Goal: Communication & Community: Answer question/provide support

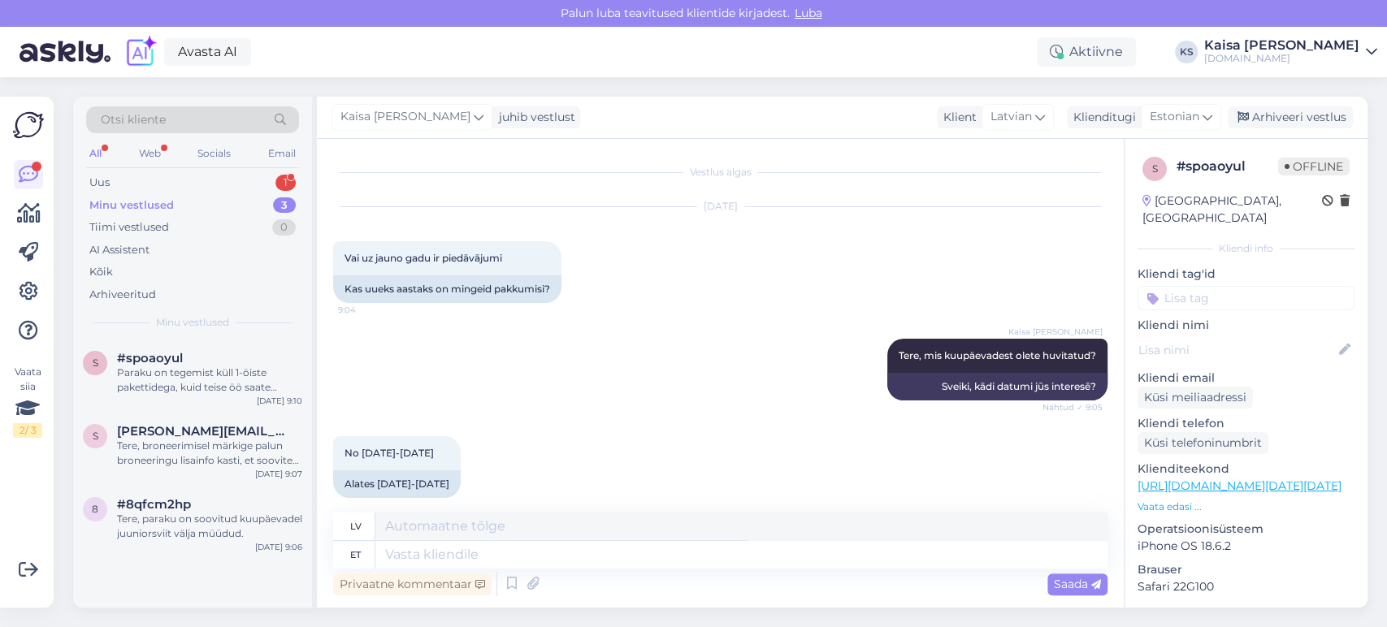
scroll to position [1012, 0]
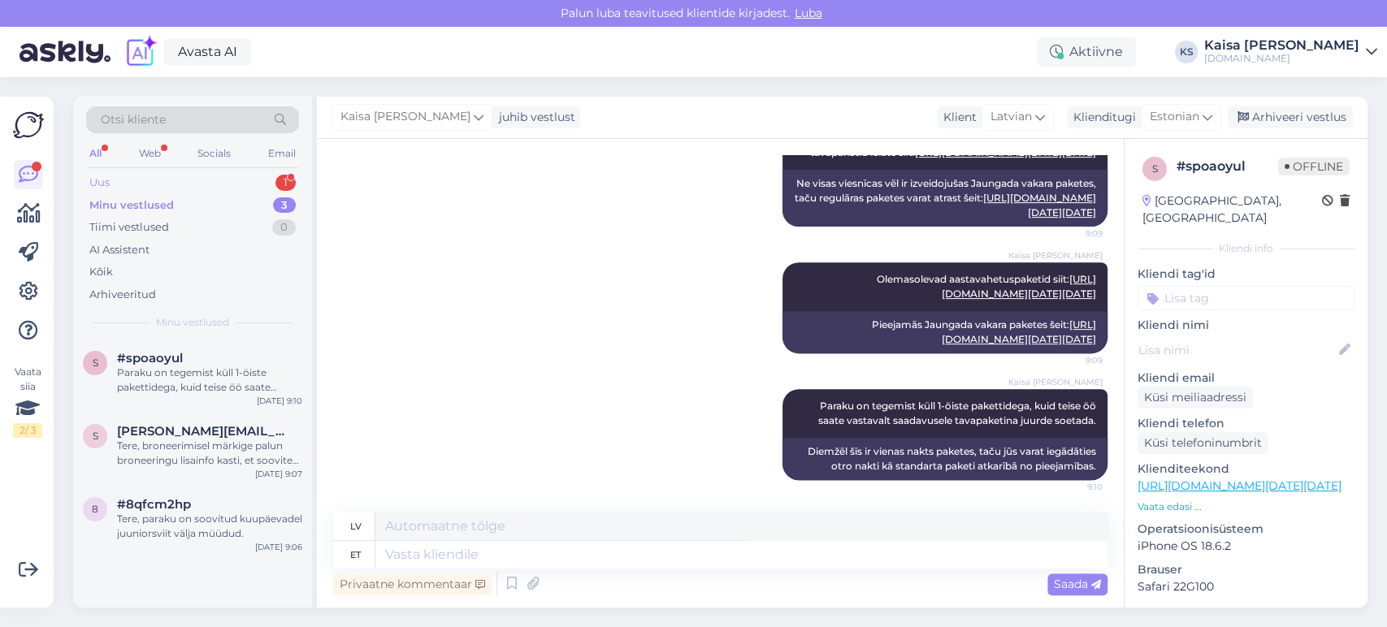
click at [252, 186] on div "Uus 1" at bounding box center [192, 182] width 213 height 23
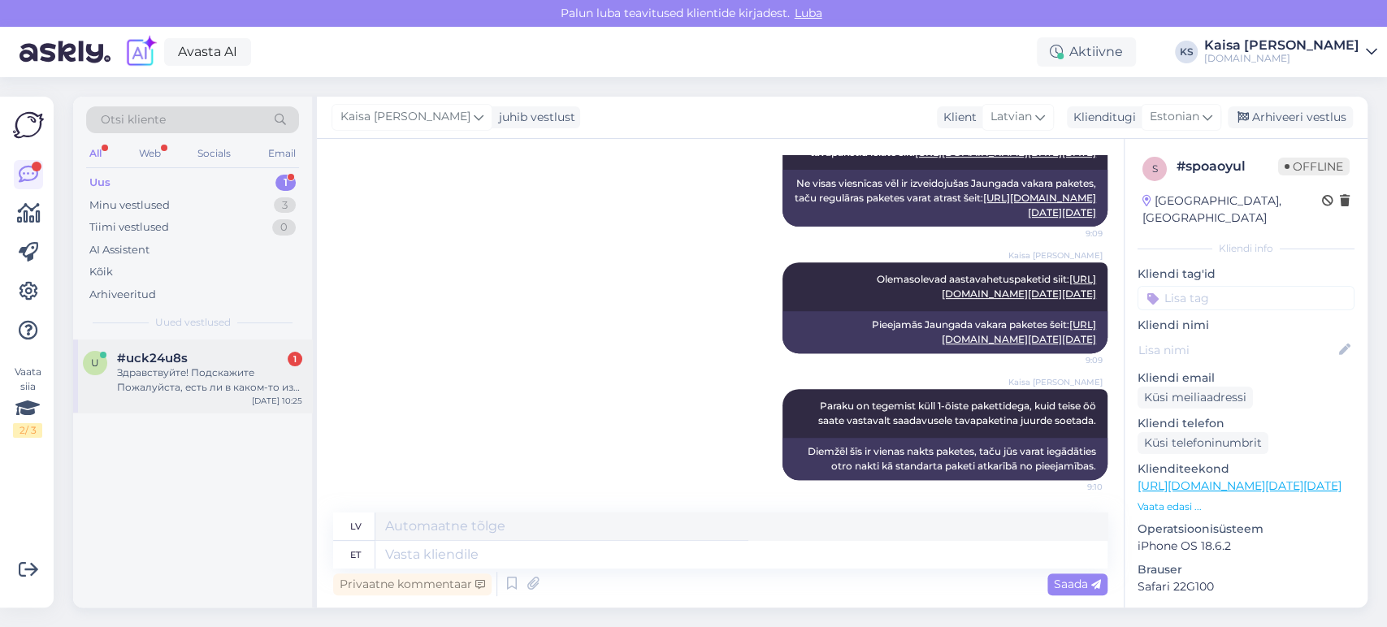
click at [180, 360] on span "#uck24u8s" at bounding box center [152, 358] width 71 height 15
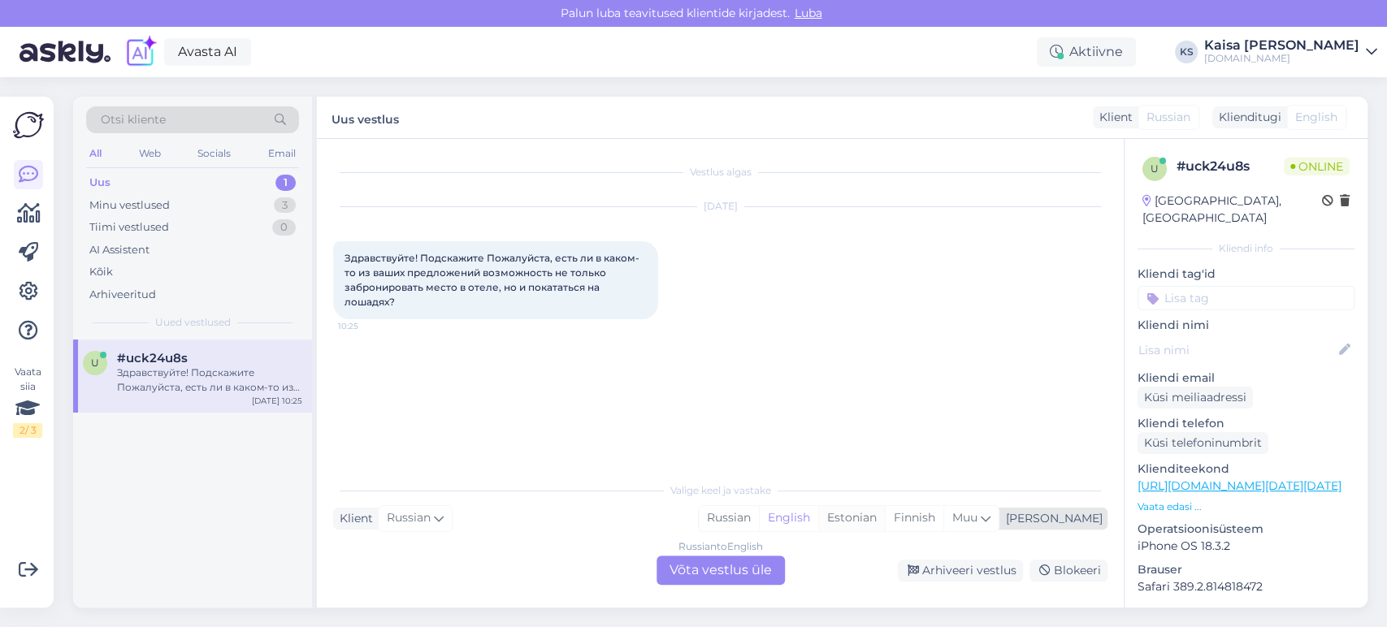
click at [885, 519] on div "Estonian" at bounding box center [851, 518] width 67 height 24
click at [754, 566] on div "Russian to Estonian Võta vestlus üle" at bounding box center [721, 570] width 128 height 29
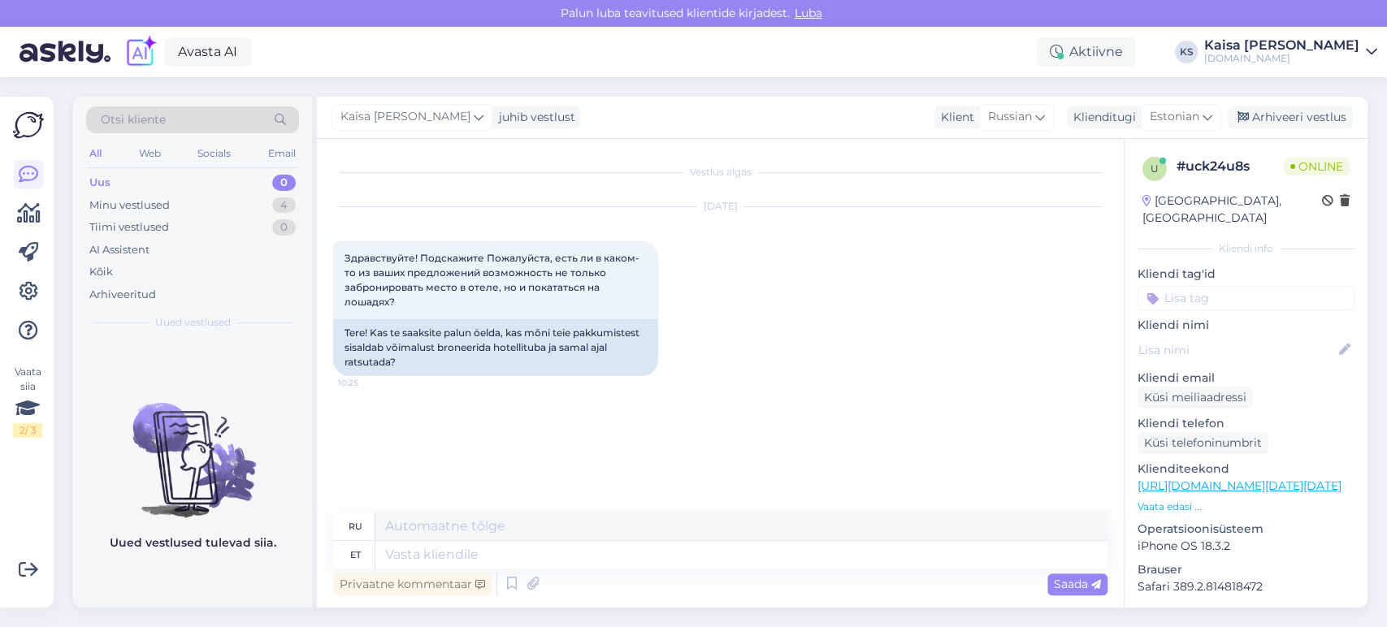
click at [1162, 500] on p "Vaata edasi ..." at bounding box center [1246, 507] width 217 height 15
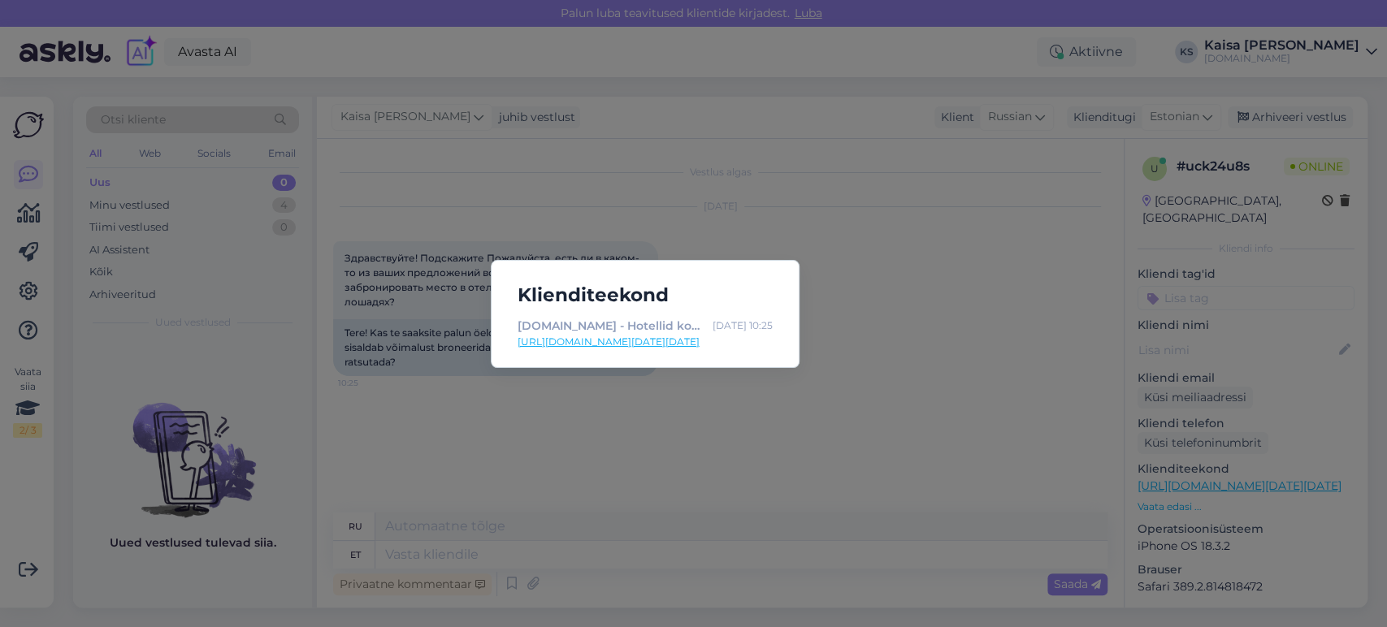
click at [730, 556] on div "Klienditeekond [DOMAIN_NAME] - Hotellid koos võluvate lisavõimalustega [DATE] 1…" at bounding box center [693, 313] width 1387 height 627
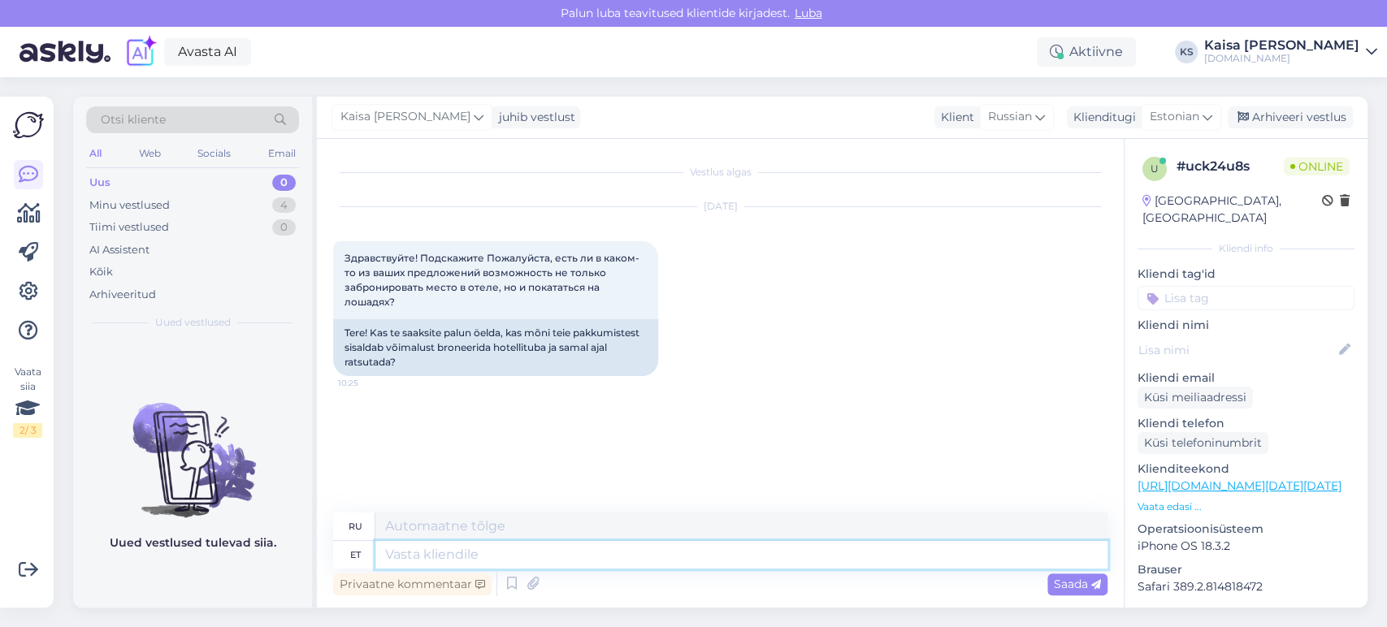
click at [712, 556] on textarea at bounding box center [741, 555] width 732 height 28
type textarea "Tere"
type textarea "Привет"
type textarea "Tere päevast!"
type textarea "Добрый день!"
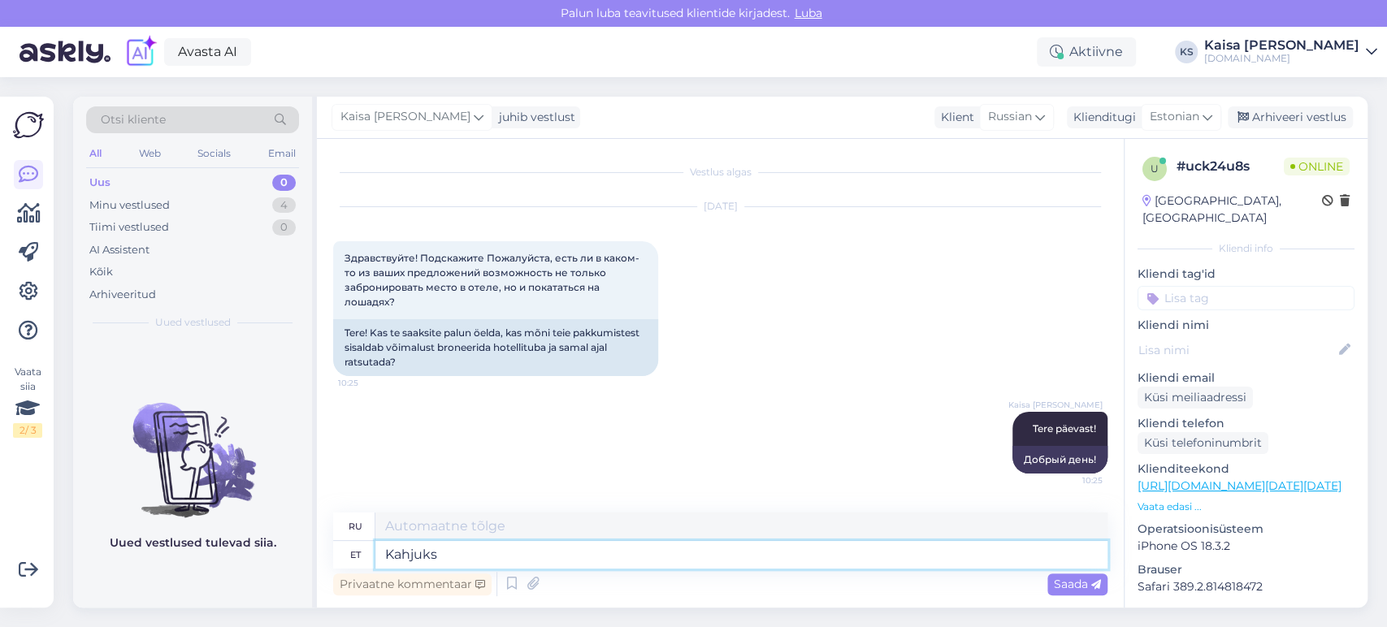
type textarea "Kahjuks e"
type textarea "К сожалению"
type textarea "Kahjuks ei o"
type textarea "К сожалению, нет."
type textarea "Kahjuks ei ole"
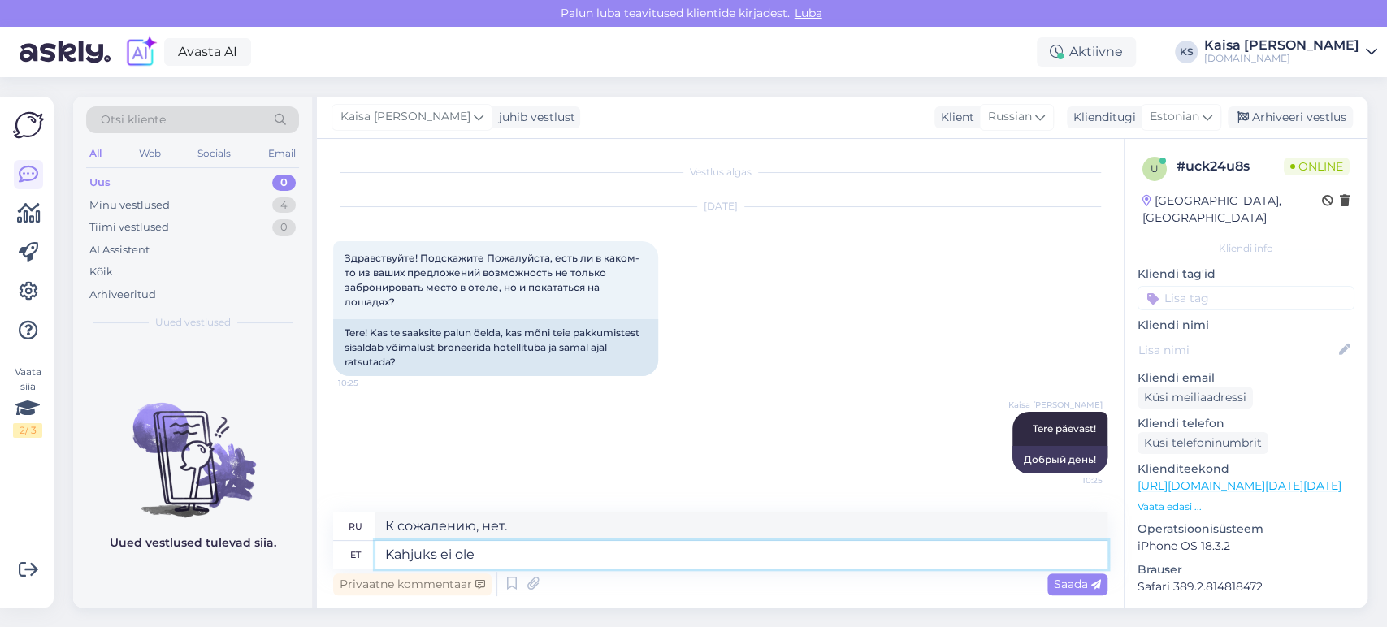
type textarea "К сожалению, нет"
type textarea "Kahjuks ei ole pakette, m"
type textarea "К сожалению, пакетов нет,"
type textarea "Kahjuks ei ole pakette, mis"
type textarea "К сожалению, нет пакетов, которые"
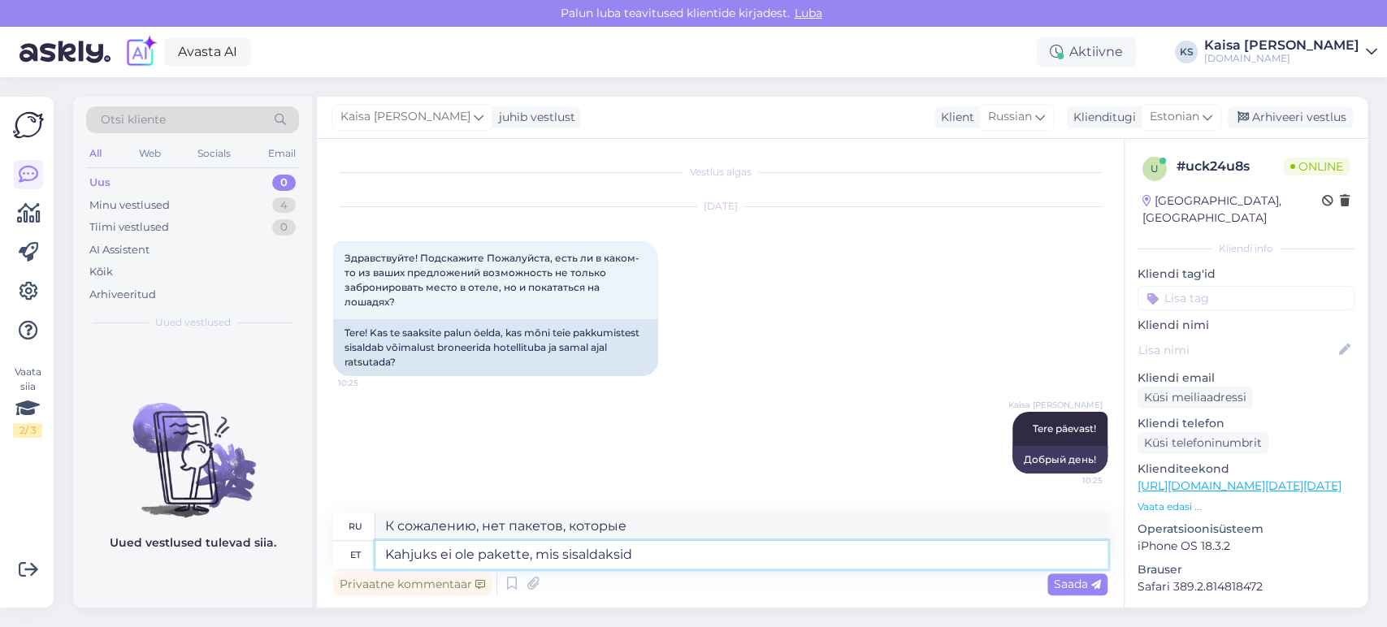
type textarea "Kahjuks ei ole pakette, mis sisaldaksid r"
type textarea "К сожалению, нет пакетов, которые включают"
type textarea "Kahjuks ei ole pakette, mis sisaldaksid ratsutamist."
type textarea "К сожалению, пакетов, включающих катание на лошадях, нет."
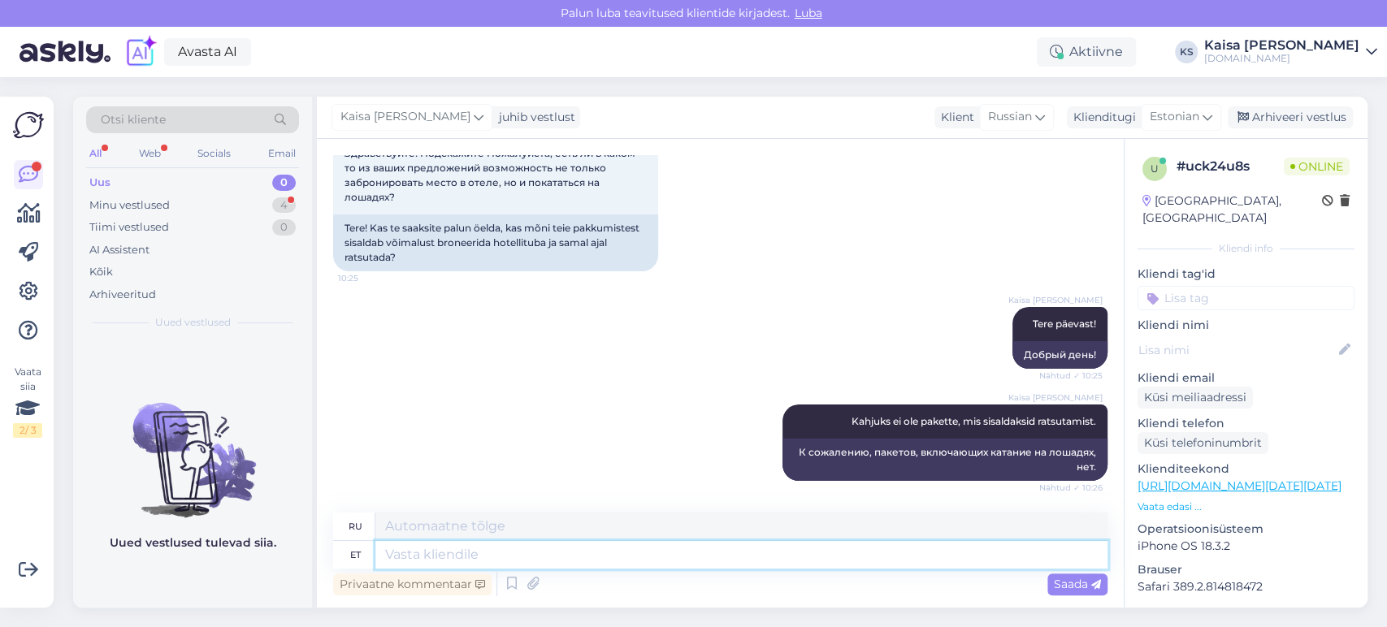
scroll to position [202, 0]
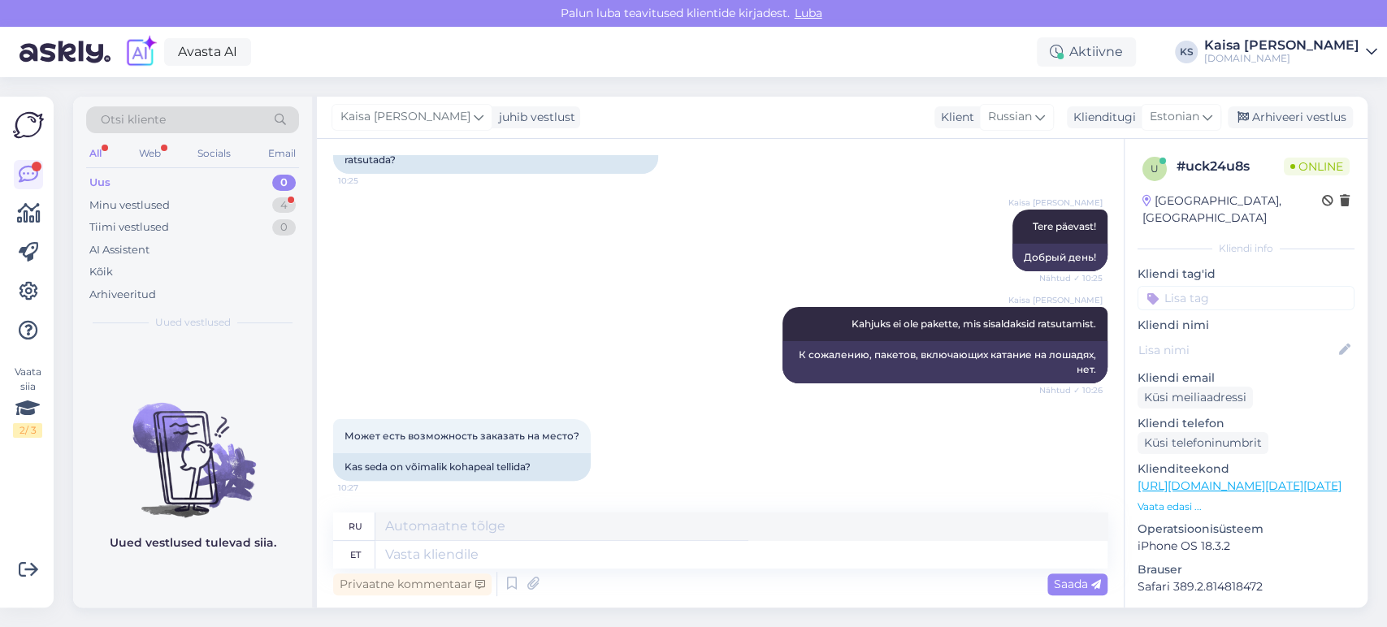
click at [1156, 500] on p "Vaata edasi ..." at bounding box center [1246, 507] width 217 height 15
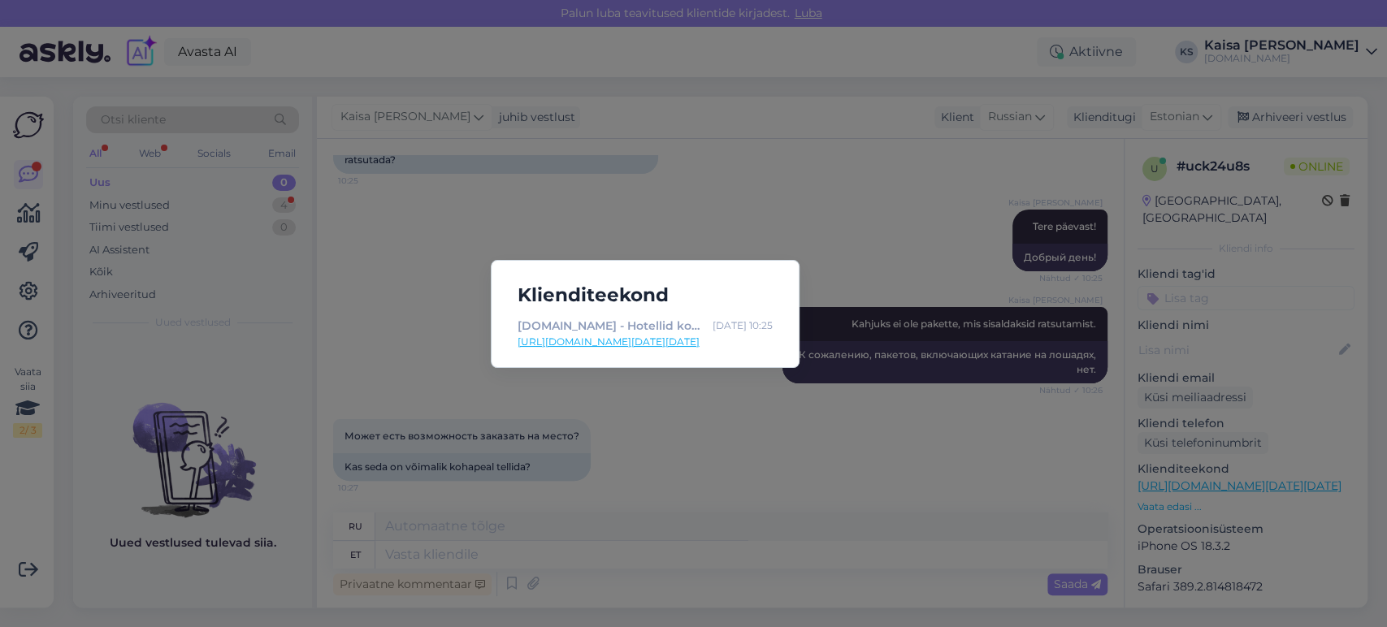
click at [682, 444] on div "Klienditeekond [DOMAIN_NAME] - Hotellid koos võluvate lisavõimalustega [DATE] 1…" at bounding box center [693, 313] width 1387 height 627
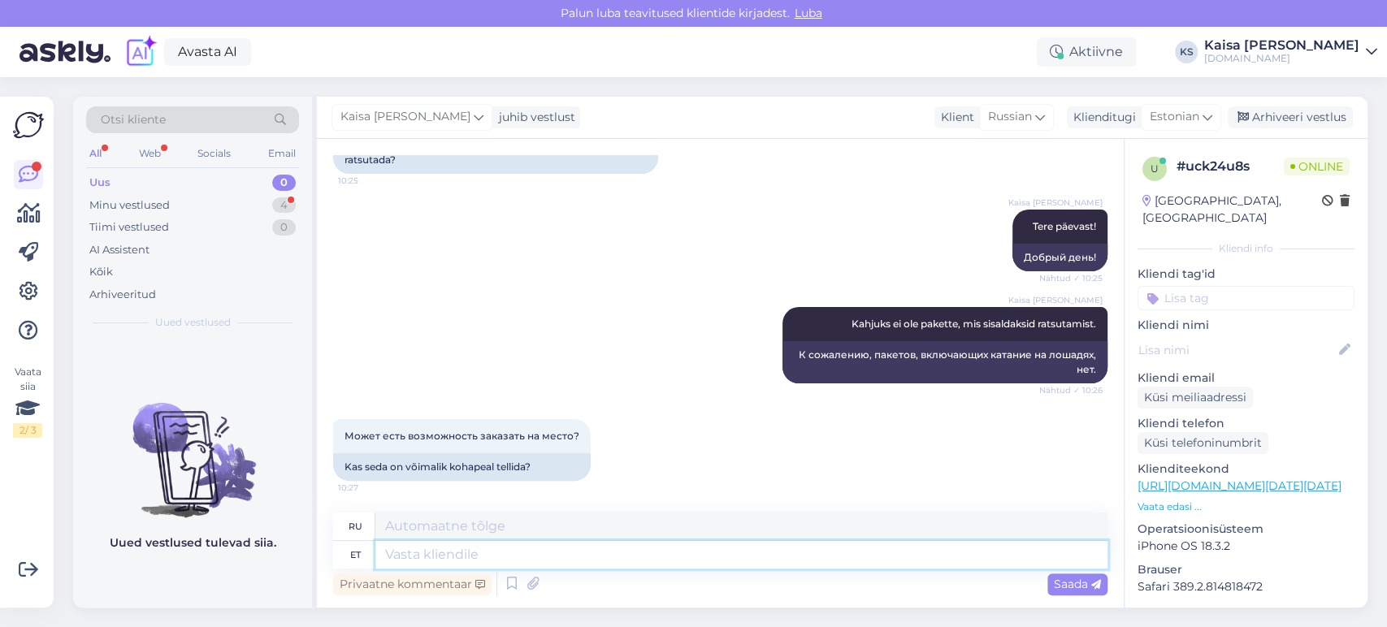
click at [683, 560] on textarea at bounding box center [741, 555] width 732 height 28
type textarea "[PERSON_NAME]"
type textarea "Если"
type textarea "Kui hotell p"
type textarea "Если отель"
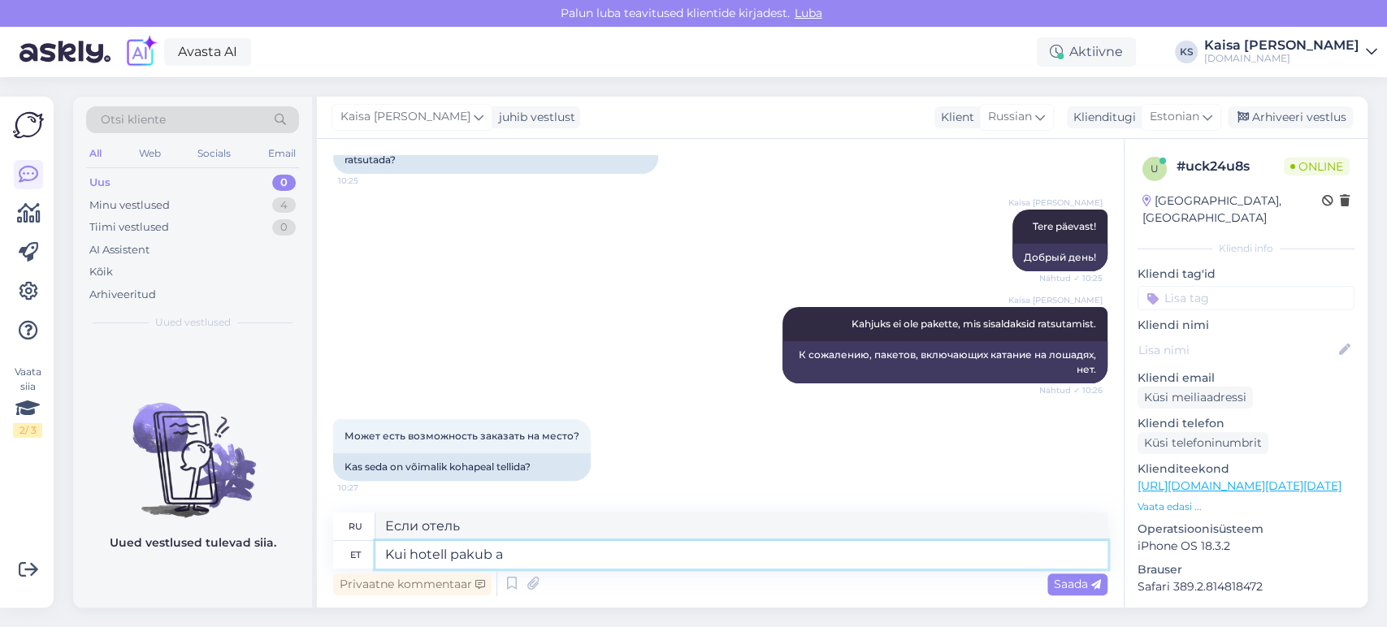
type textarea "Kui hotell pakub an"
type textarea "Если отель предлагает"
type textarea "Kui hotell pakub antud t"
type textarea "Если отель предлагает это"
type textarea "Kui hotell pakub antud teenust v"
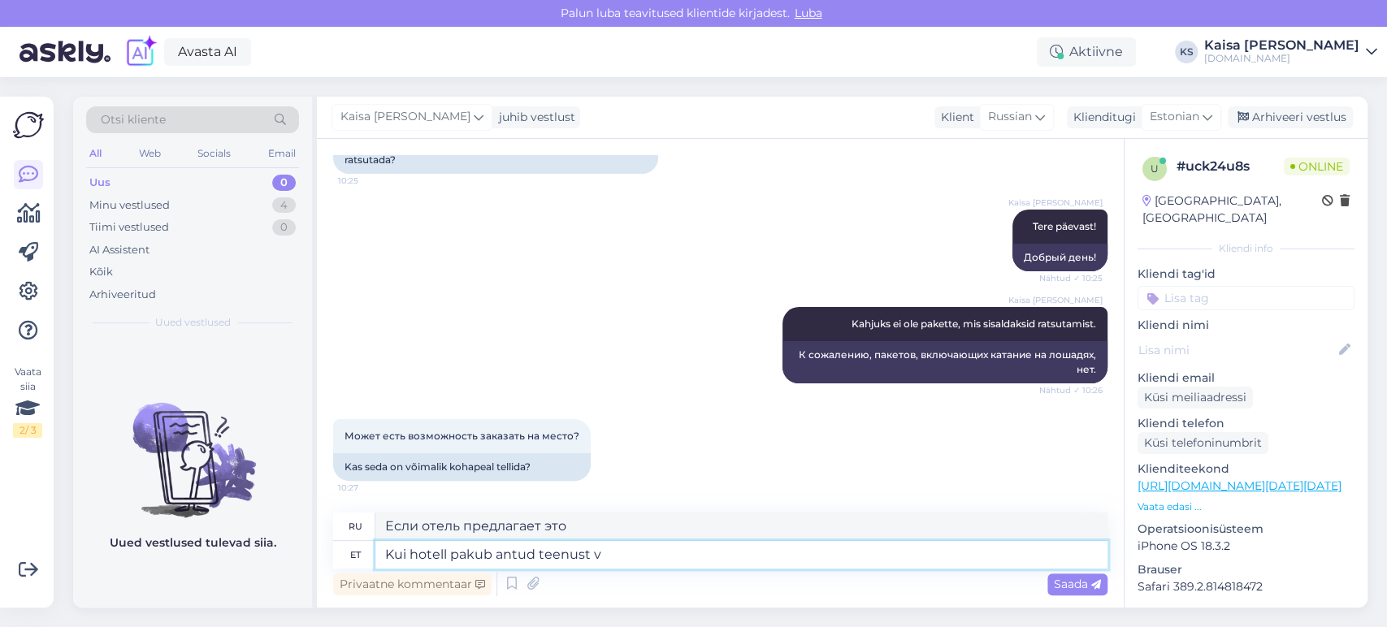
type textarea "Если отель предлагает эту услугу"
type textarea "Kui hotell pakub antud teenust või"
type textarea "Если отель предлагает эту услугу или"
type textarea "Kui hotell pakub antud teenust"
type textarea "Если отель предлагает эту услугу"
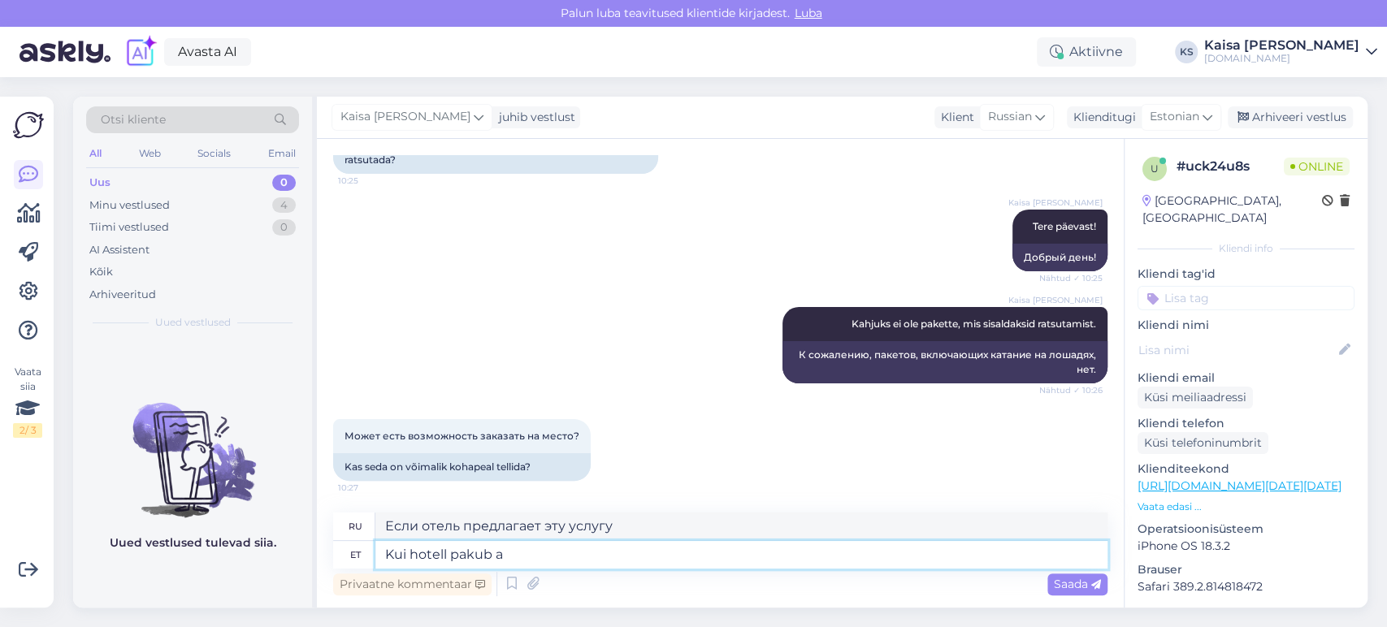
type textarea "Kui hotell pakub"
type textarea "Если отель предлагает"
type textarea "Kui hotell pakub oma k"
type textarea "Если отель предлагает собственный"
type textarea "Kui hotell pakub oma koostööpartneriga an"
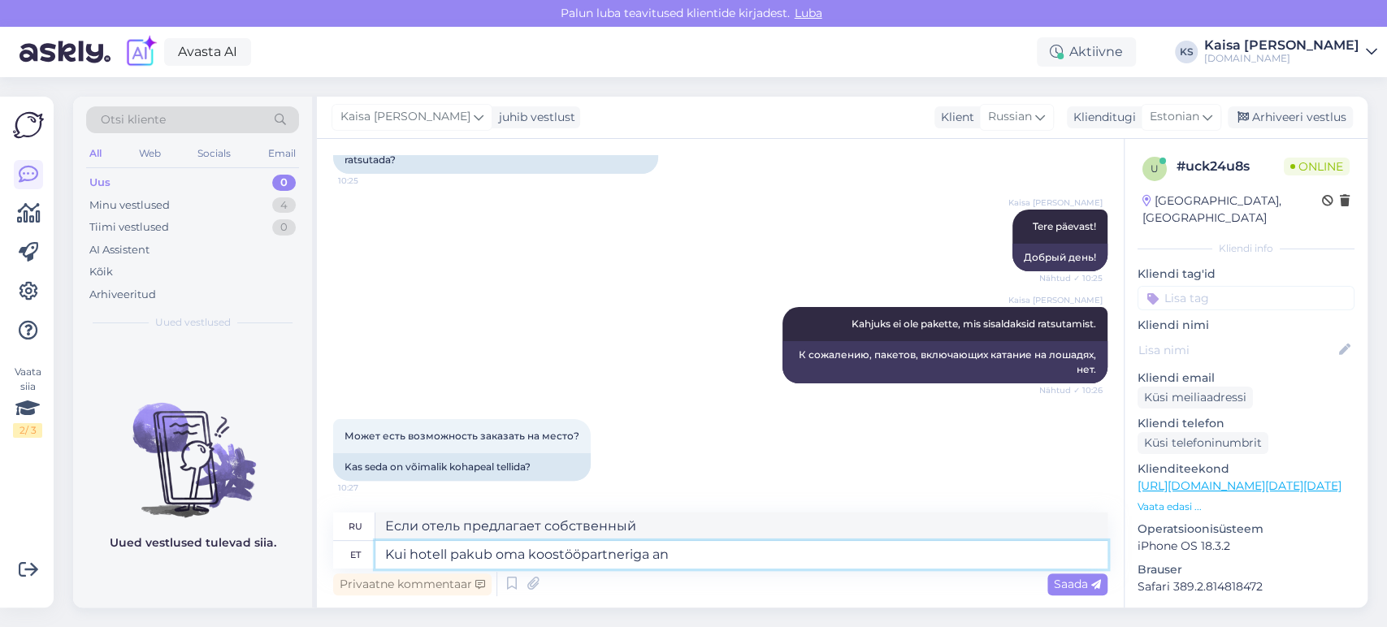
type textarea "Если [PERSON_NAME] предлагает вместе со своим партнером"
type textarea "Kui hotell pakub oma koostööpartneriga antud t"
type textarea "Если [PERSON_NAME] предлагает это вместе со своим партнером"
type textarea "Kui hotell pakub oma koostööpartneriga antud teenust v"
type textarea "Если отель предлагает эту услугу совместно со своим партнером"
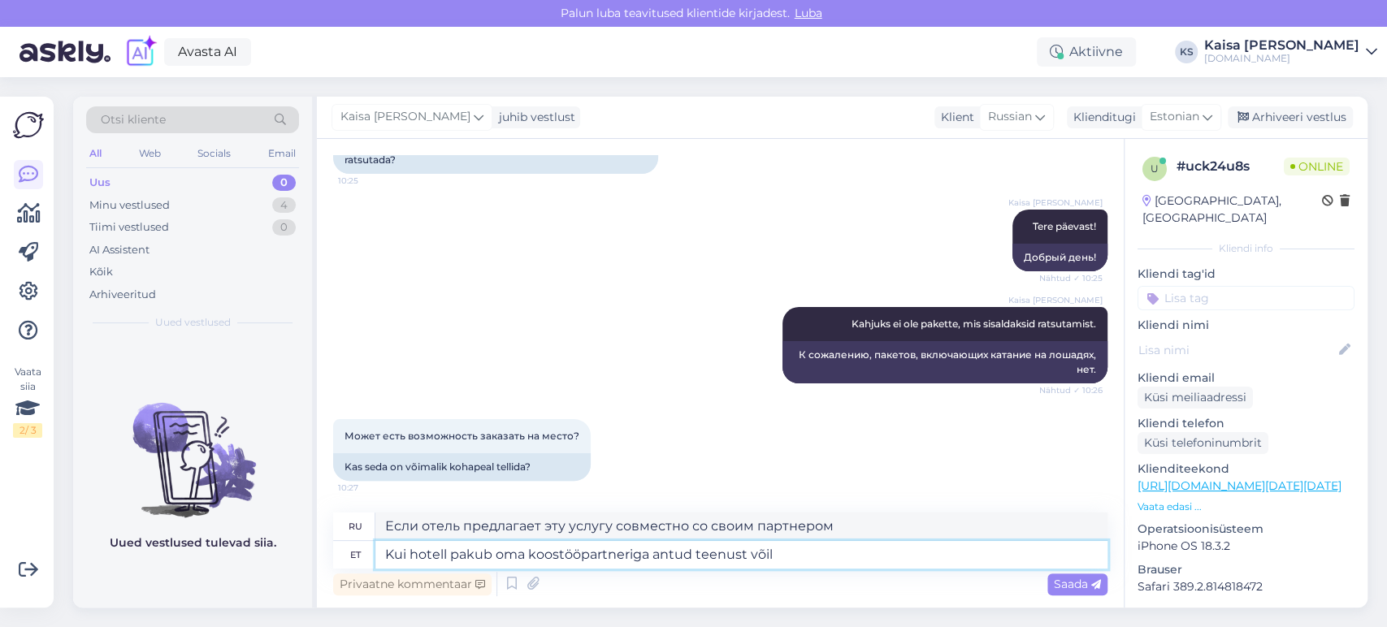
type textarea "Kui hotell pakub oma koostööpartneriga antud teenust võil"
type textarea "Если отель предлагает эту услугу совместно со своим партнером или"
type textarea "Kui hotell pakub oma koostööpartneriga antud teenust või lähiümbruses o"
type textarea "Если отель предлагает эту услугу совместно со своим партнером или в близлежащей…"
type textarea "Kui hotell pakub oma koostööpartneriga antud teenust või lähiümbruses on"
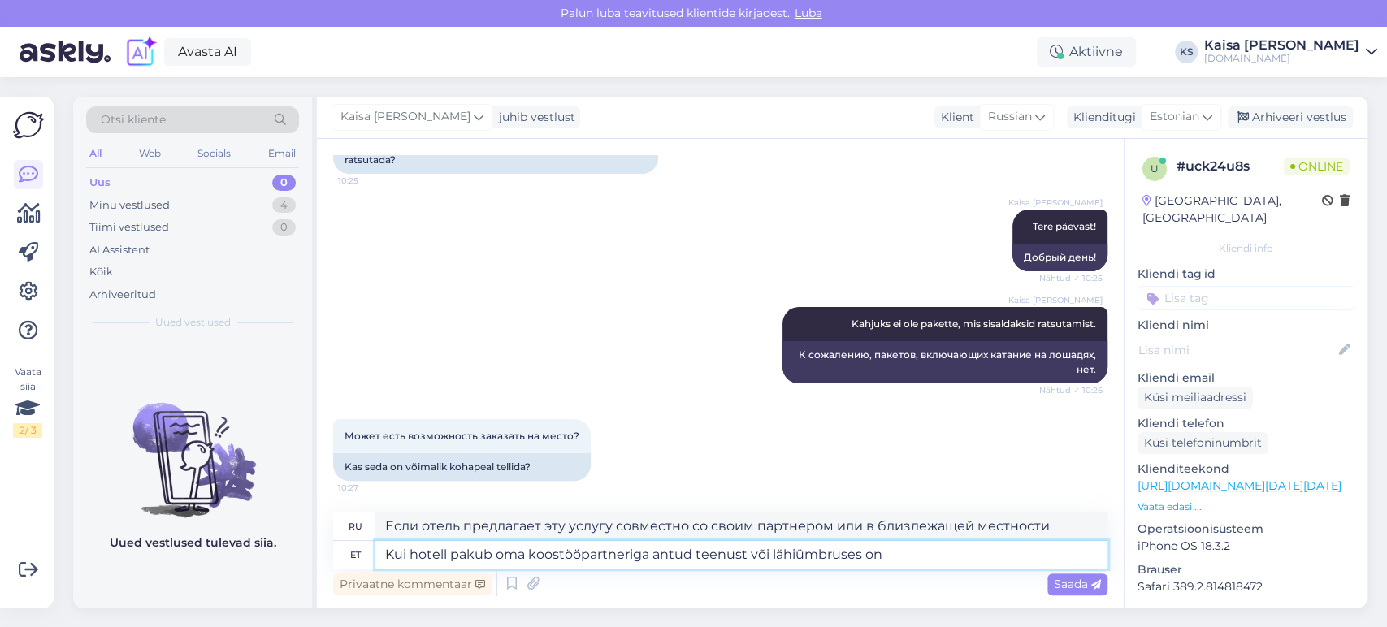
type textarea "Если отель предлагает эту услугу через своего партнера или есть такой поблизости"
type textarea "Kui hotell pakub oma koostööpartneriga antud teenust või lähiümbruses on ratsa"
type textarea "Если отель предлагает эту услугу совместно со своим партнером или поблизости ес…"
type textarea "Kui hotell pakub oma koostööpartneriga antud teenust või lähiümbruses on ratsat…"
type textarea "Если отель предлагает эту услугу совместно со своим партнером или поблизости ес…"
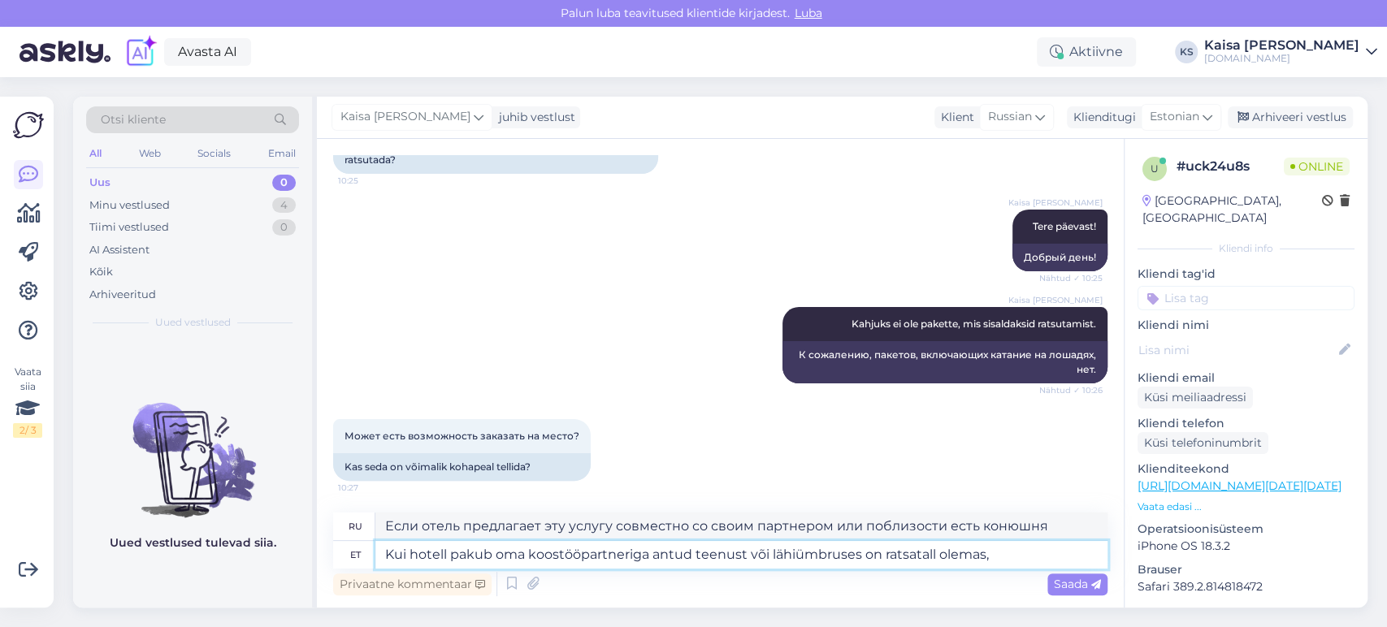
type textarea "Kui hotell pakub oma koostööpartneriga antud teenust või lähiümbruses on ratsat…"
type textarea "Если отель предлагает эту услугу совместно со своим партнером или поблизости ес…"
type textarea "Kui hotell pakub oma koostööpartneriga antud teenust või lähiümbruses on ratsat…"
type textarea "Если отель предлагает эту услугу совместно со своим партнером или поблизости ес…"
type textarea "Kui hotell pakub oma koostööpartneriga antud teenust või lähiümbruses on ratsat…"
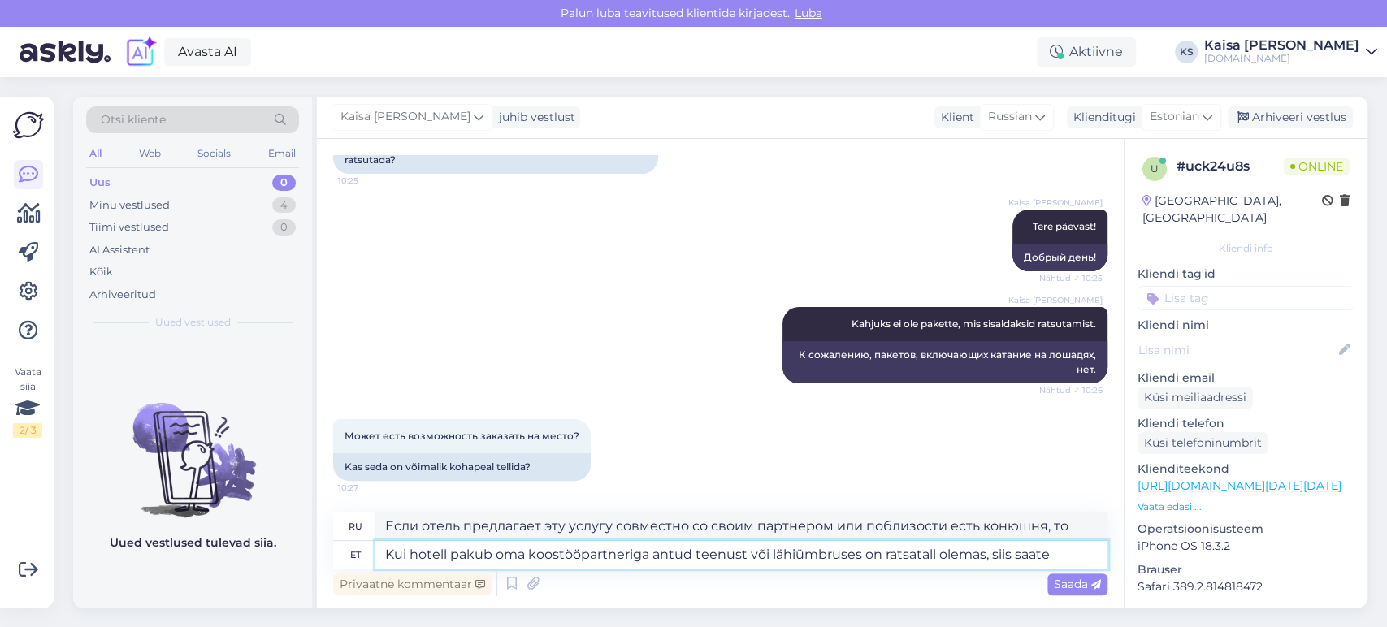
type textarea "Если отель предлагает эту услугу через своего партнера или поблизости есть коню…"
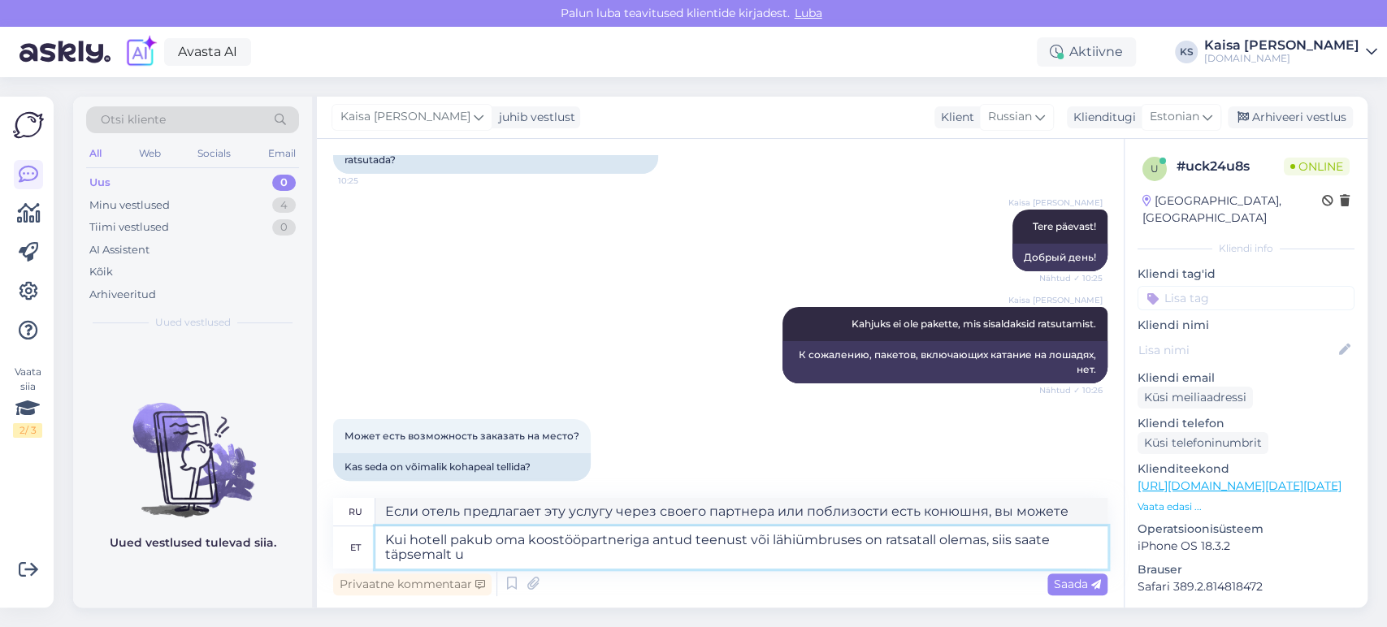
type textarea "Kui hotell pakub oma koostööpartneriga antud teenust või lähiümbruses on ratsat…"
type textarea "Если отель предлагает эту услугу совместно со своим партнером или поблизости ес…"
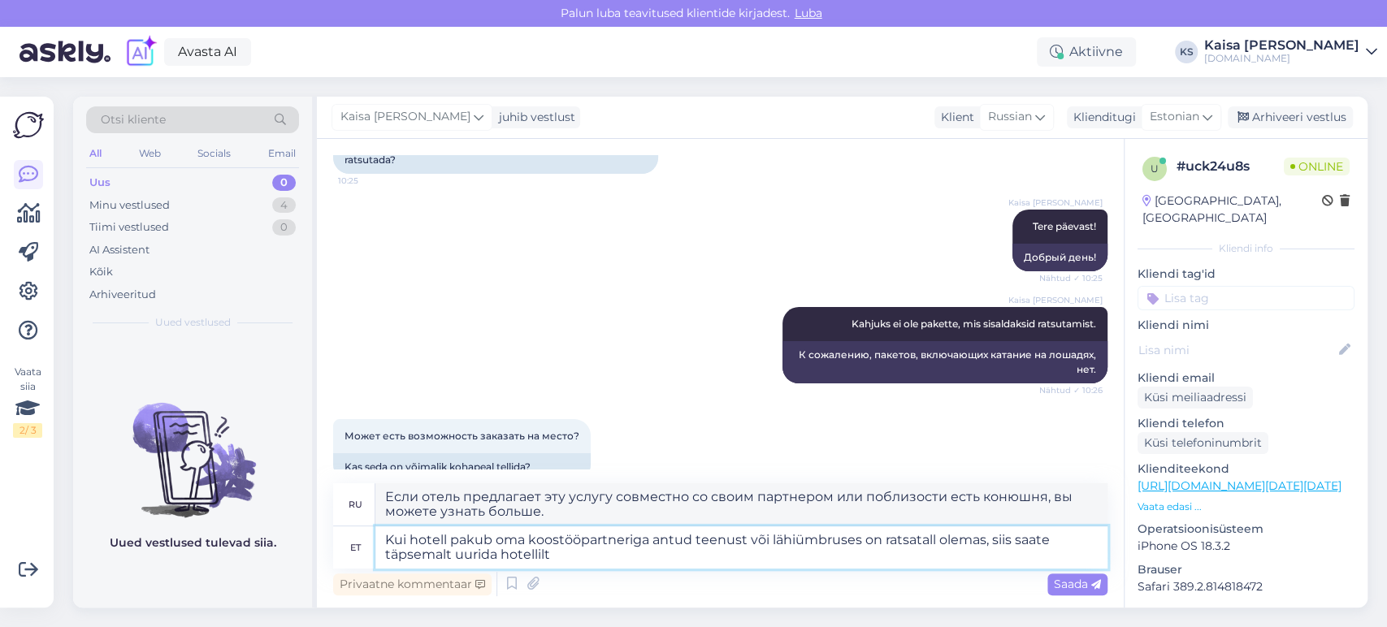
type textarea "Kui hotell pakub oma koostööpartneriga antud teenust või lähiümbruses on ratsat…"
type textarea "Если отель предлагает данную услугу совместно со своим партнером или поблизости…"
type textarea "Kui hotell pakub oma koostööpartneriga antud teenust või lähiümbruses on ratsat…"
type textarea "Если отель предлагает эту услугу совместно со своим партнером или поблизости ес…"
type textarea "Kui hotell pakub oma koostööpartneriga antud teenust või lähiümbruses on ratsat…"
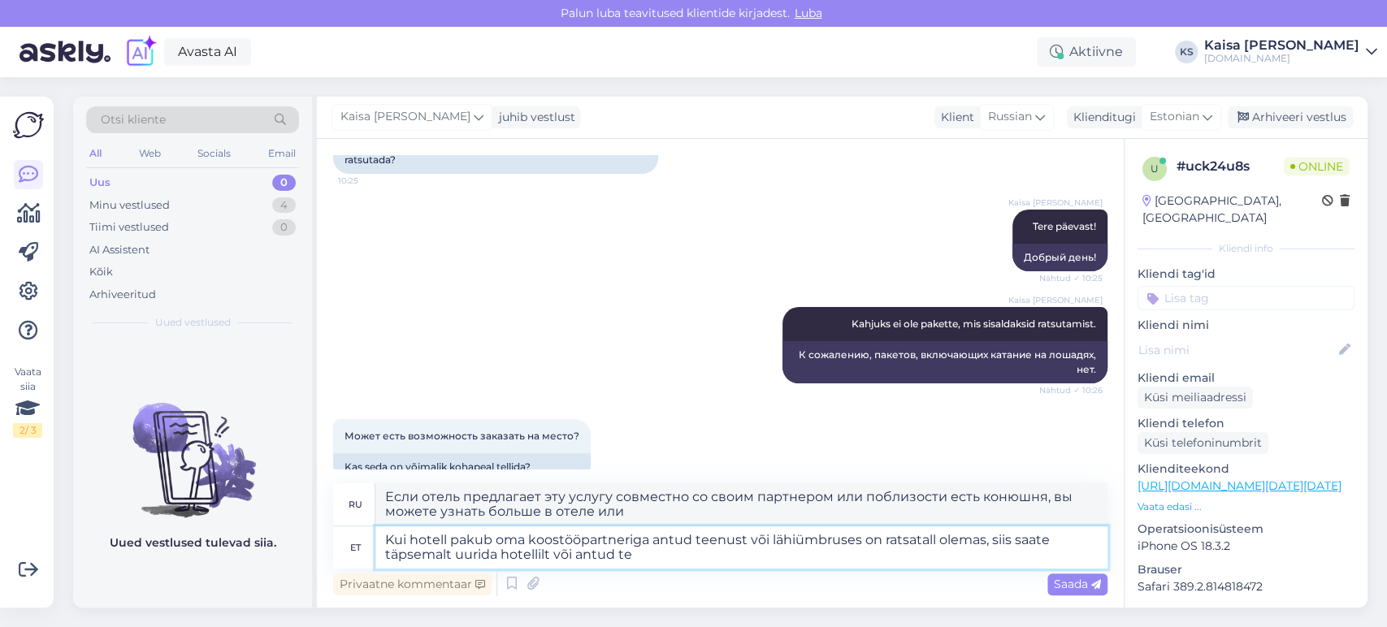
type textarea "Если отель предлагает данную услугу совместно со своим партнером или поблизости…"
type textarea "Kui hotell pakub oma koostööpartneriga antud teenust või lähiümbruses on ratsat…"
type textarea "Если отель предлагает данную услугу совместно со своим партнером или поблизости…"
type textarea "Kui hotell pakub oma koostööpartneriga antud teenust või lähiümbruses on ratsat…"
type textarea "Если отель предлагает данную услугу совместно со своим партнером или поблизости…"
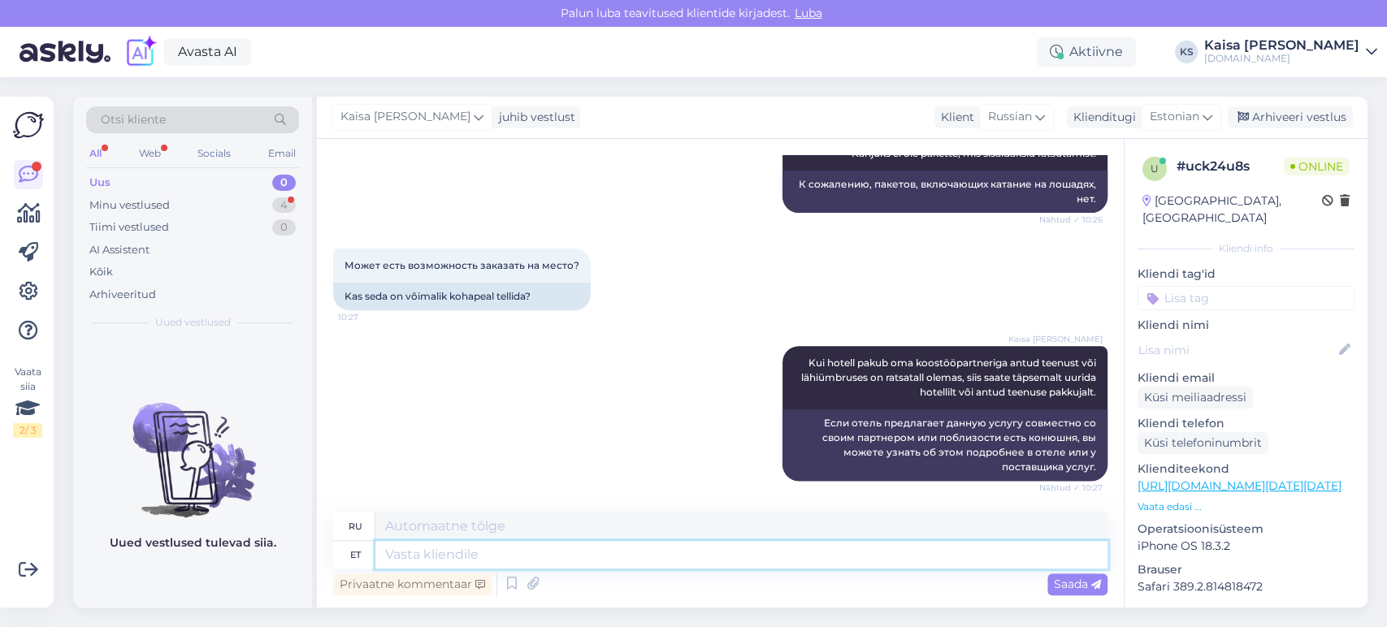
scroll to position [544, 0]
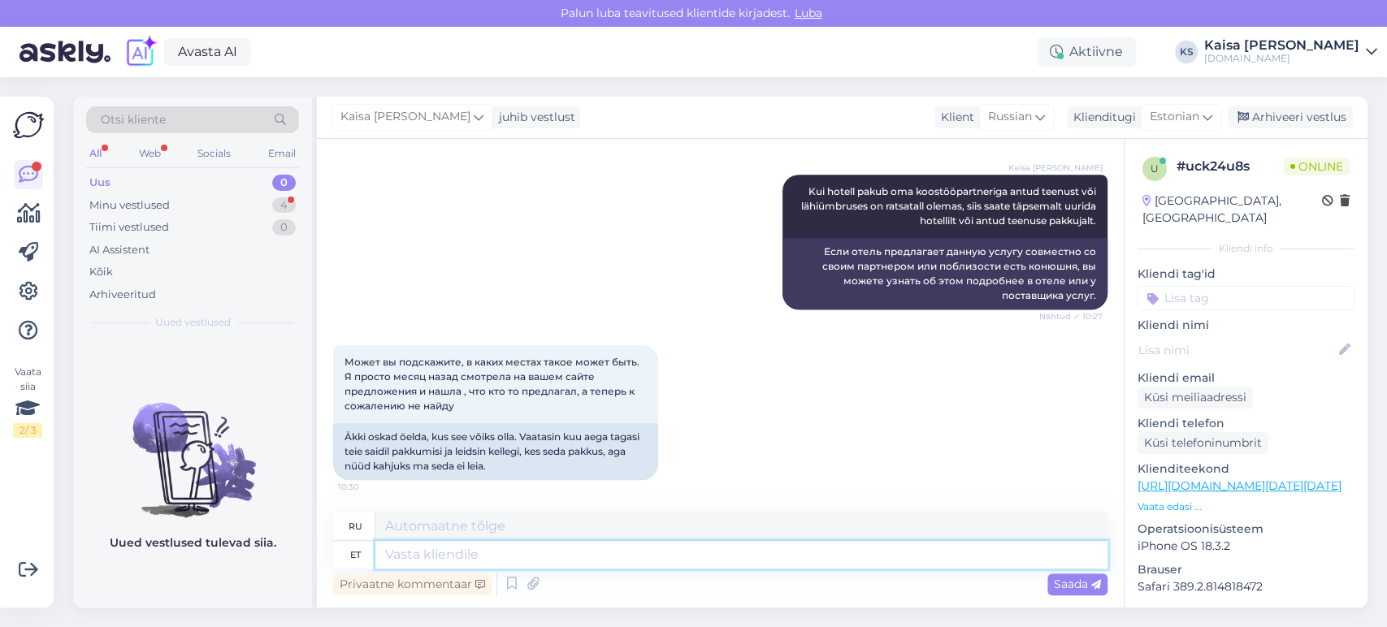
click at [741, 558] on textarea at bounding box center [741, 555] width 732 height 28
type textarea "[PERSON_NAME]"
type textarea "Я провожу исследование."
type textarea "[PERSON_NAME] ning s"
type textarea "Я исследую и"
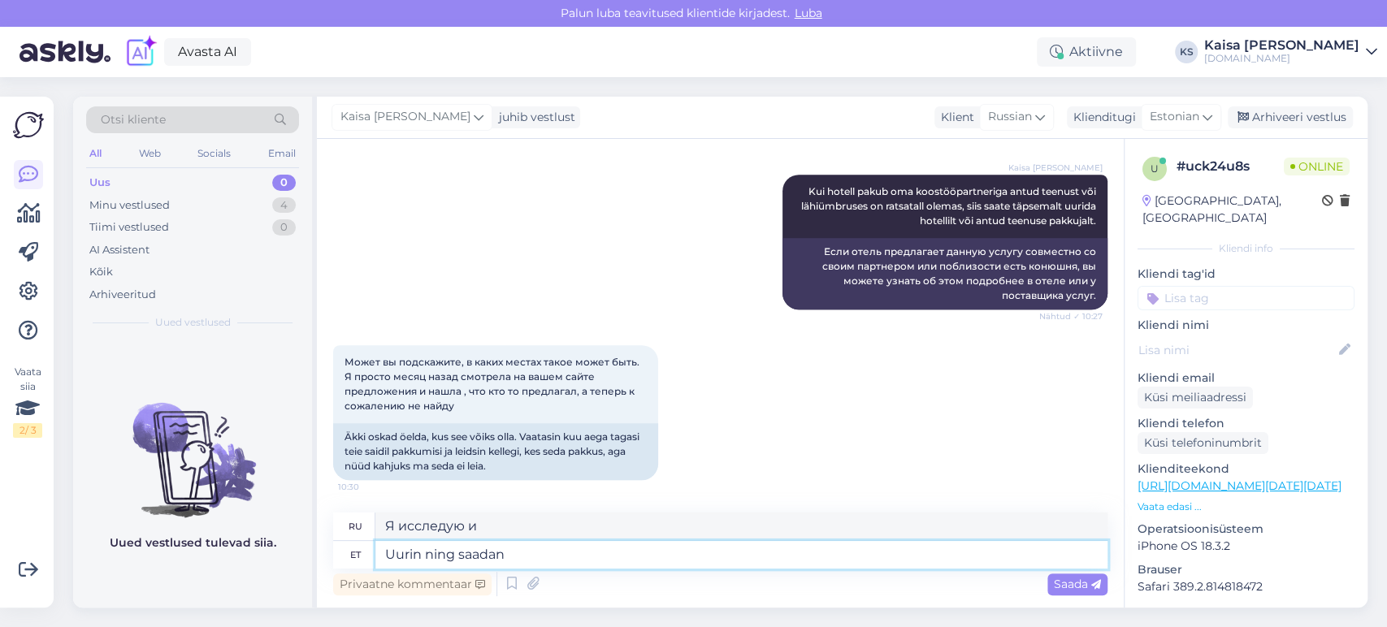
type textarea "Uurin ning saadan T"
type textarea "Я рассмотрю и отправлю."
type textarea "[PERSON_NAME] ning saadan Teile ed"
type textarea "Я проверю и отправлю вам."
type textarea "Uurin ning saadan Teile edasise i"
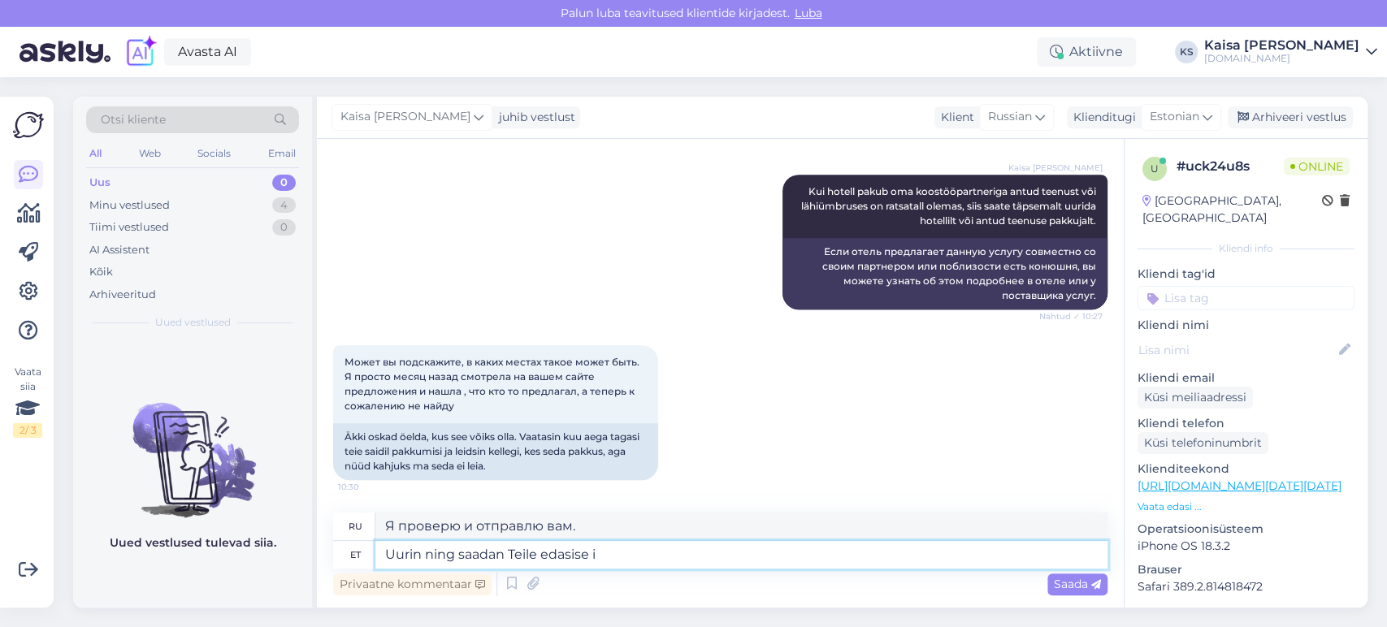
type textarea "Я проведу расследование и отправлю вам дополнительную информацию."
type textarea "Uurin ning saadan Teile edasise info e-mailile. P"
type textarea "Я проведу расследование и отправлю вам дополнительную информацию по электронной…"
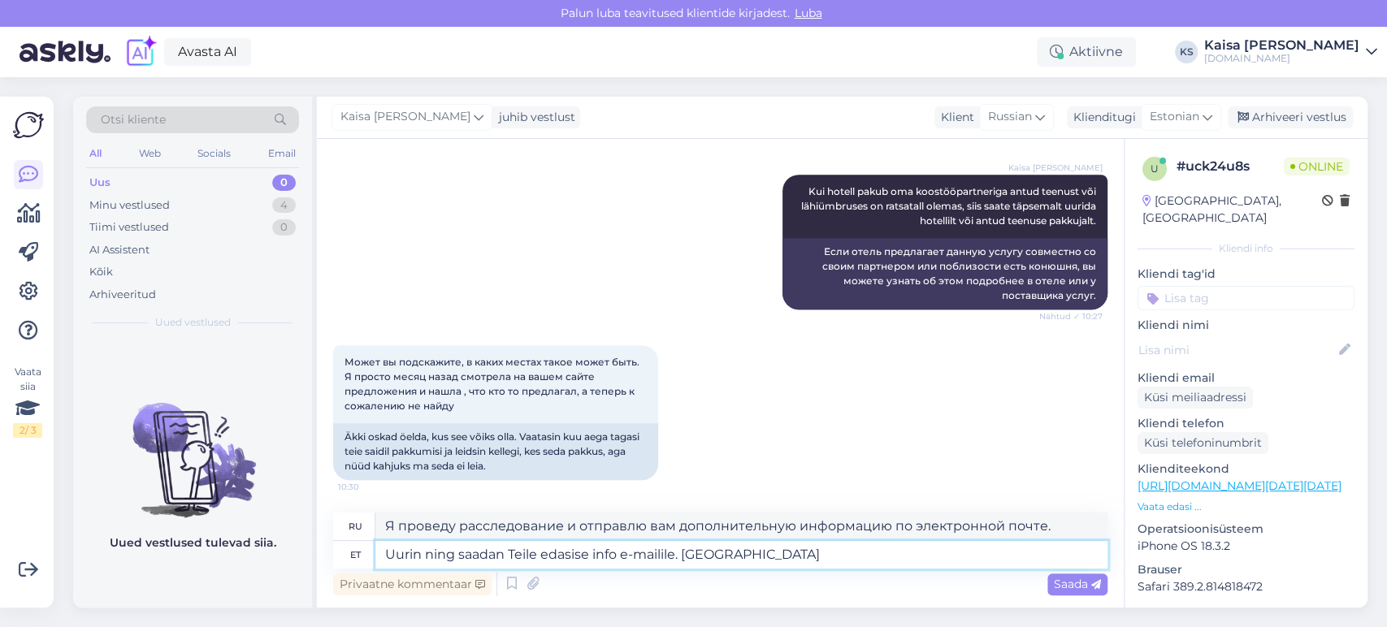
type textarea "Uurin ning saadan Teile edasise info e-mailile. Palun t"
type textarea "Я разберусь и отправлю вам дополнительную информацию по электронной почте. Пожа…"
type textarea "Uurin ning saadan Teile edasise info e-mailile. Palun täpsustage e-m"
type textarea "Я изучу этот вопрос и отправлю вам дополнительную информацию по электронной поч…"
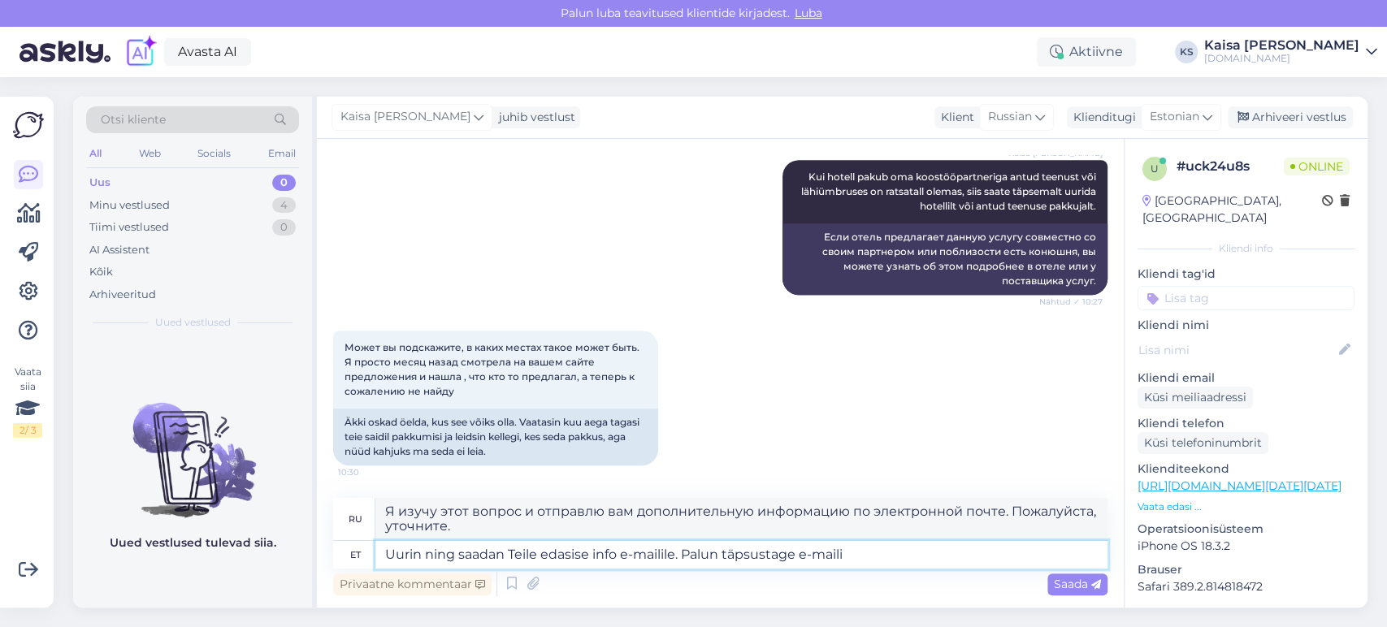
type textarea "Uurin ning saadan Teile edasise info e-mailile. Palun täpsustage e-maili a"
type textarea "Я разберусь и отправлю вам дополнительную информацию по электронной почте. Пожа…"
type textarea "Uurin ning saadan Teile edasise info e-mailile. Palun täpsustage e-maili aadres…"
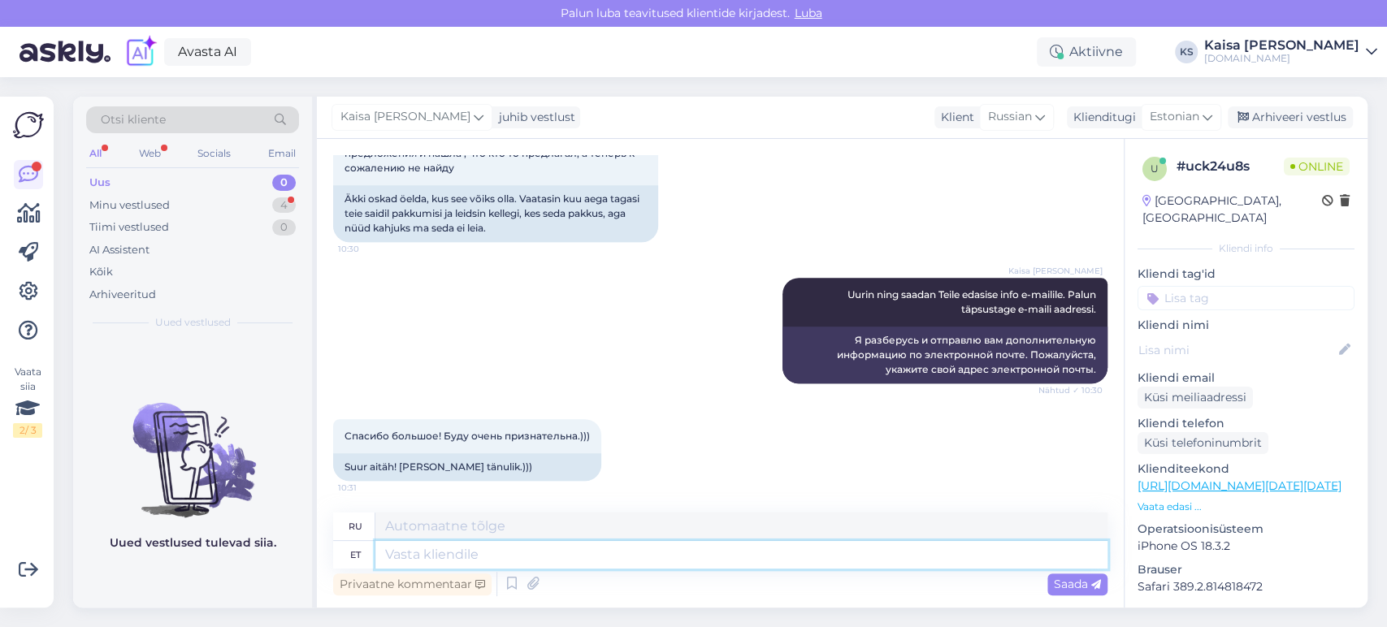
scroll to position [880, 0]
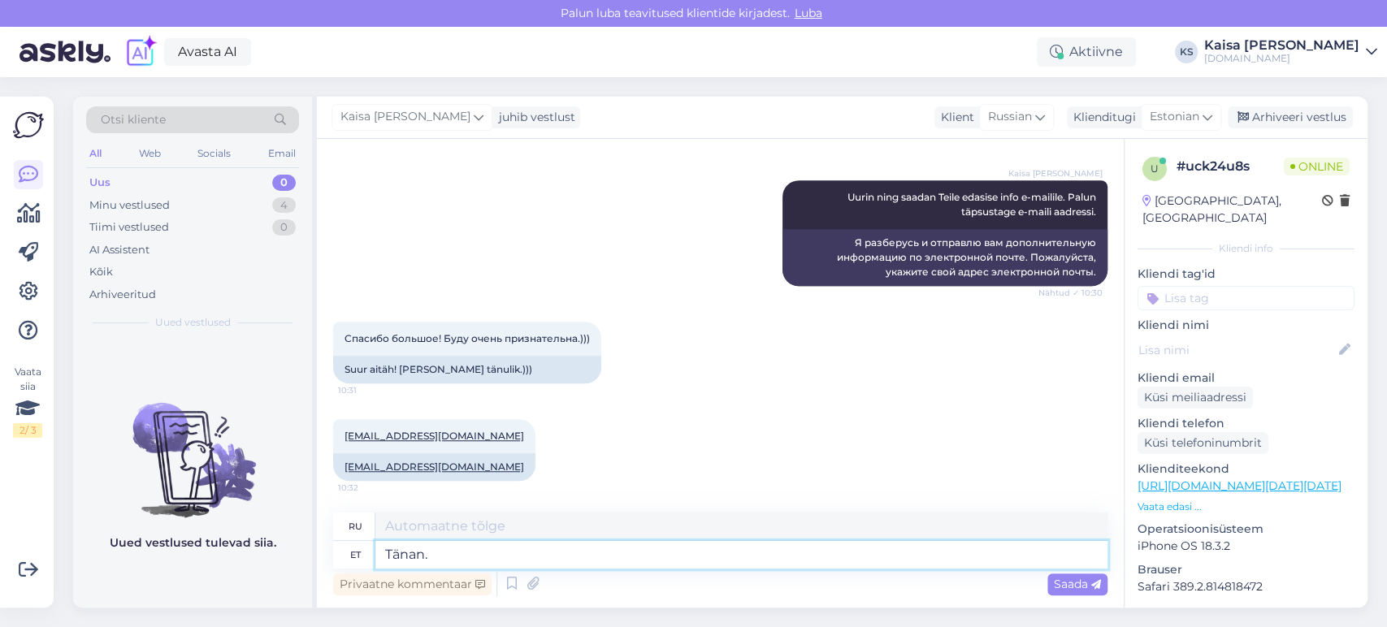
type textarea "Tänan."
type textarea "Спасибо."
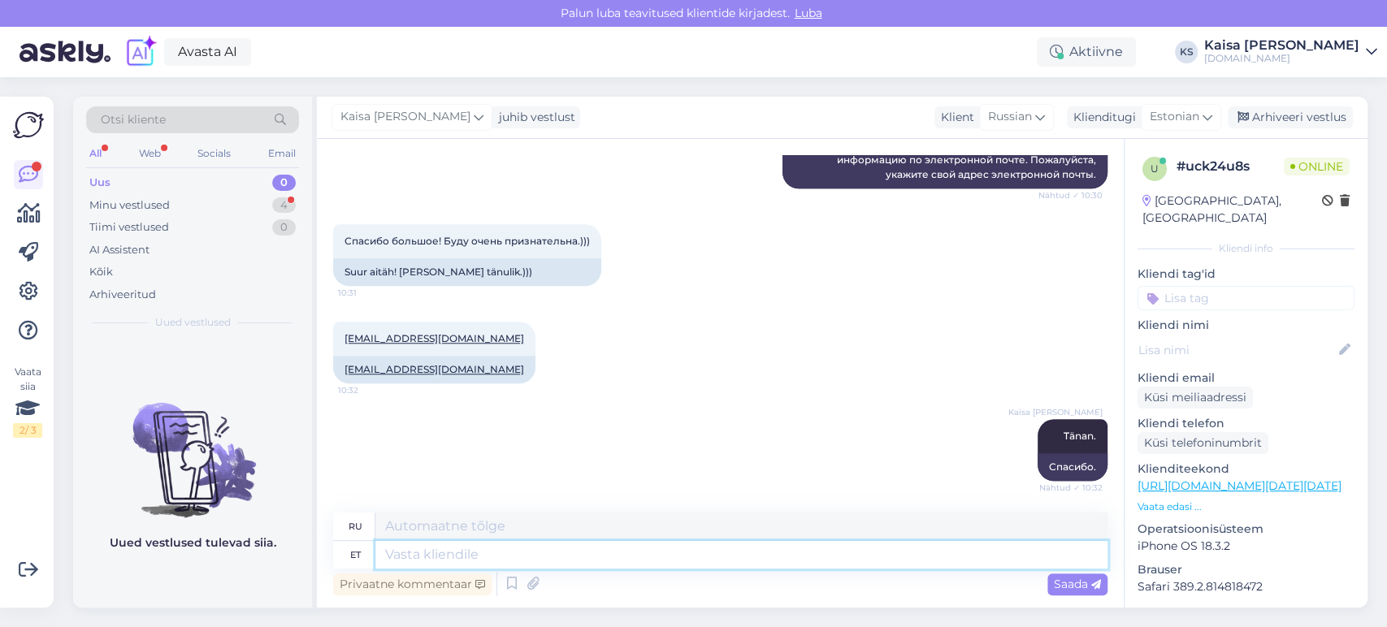
scroll to position [1075, 0]
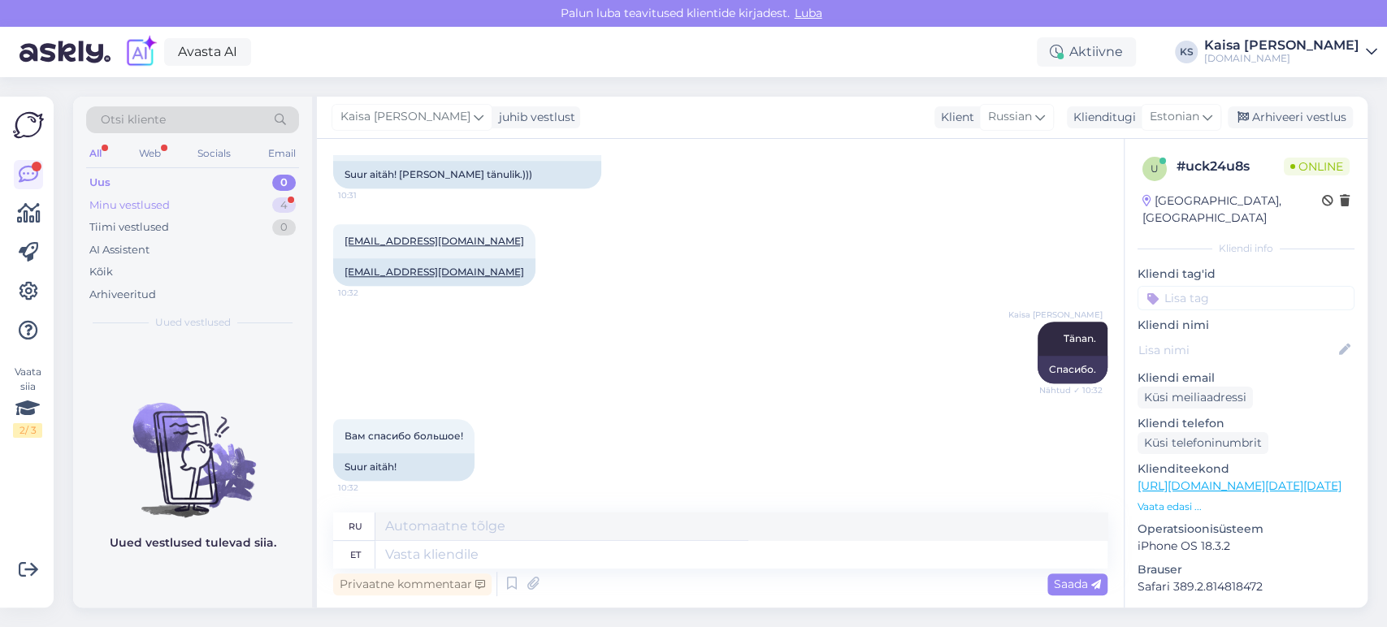
click at [241, 204] on div "Minu vestlused 4" at bounding box center [192, 205] width 213 height 23
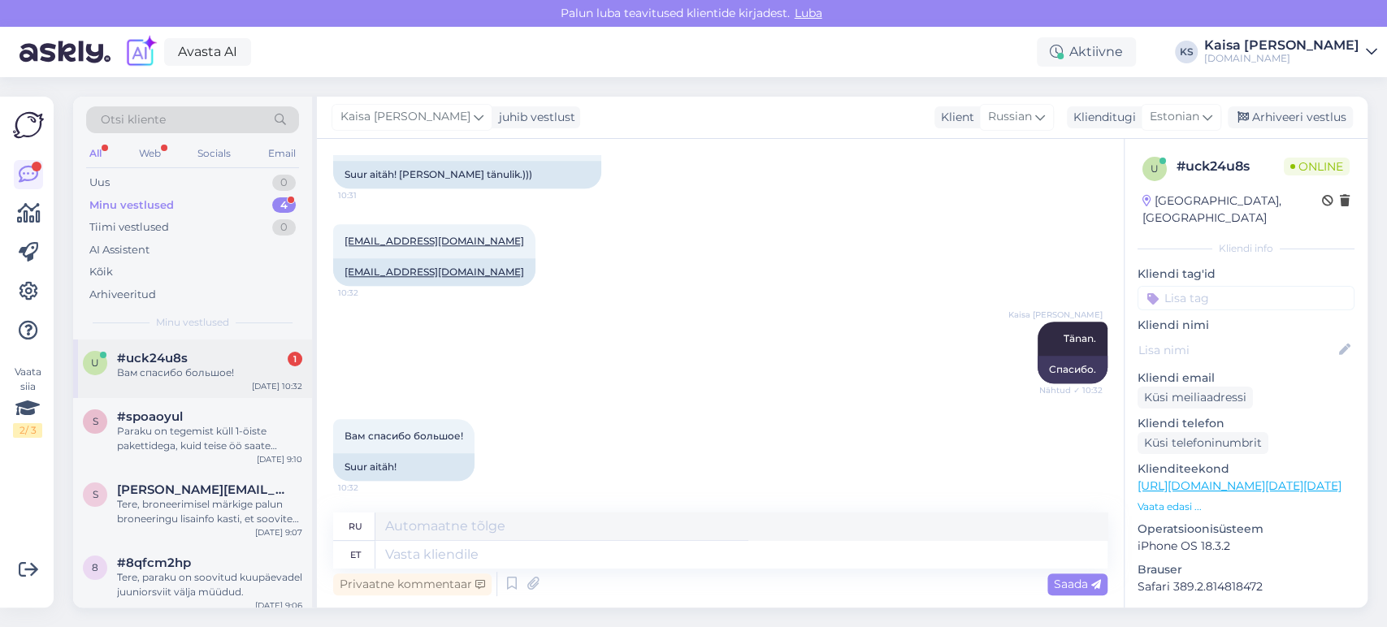
click at [207, 368] on div "Вам спасибо большое!" at bounding box center [209, 373] width 185 height 15
click at [785, 551] on textarea at bounding box center [741, 555] width 732 height 28
type textarea "Palun."
type textarea "Пожалуйста."
type textarea "Palun. :)"
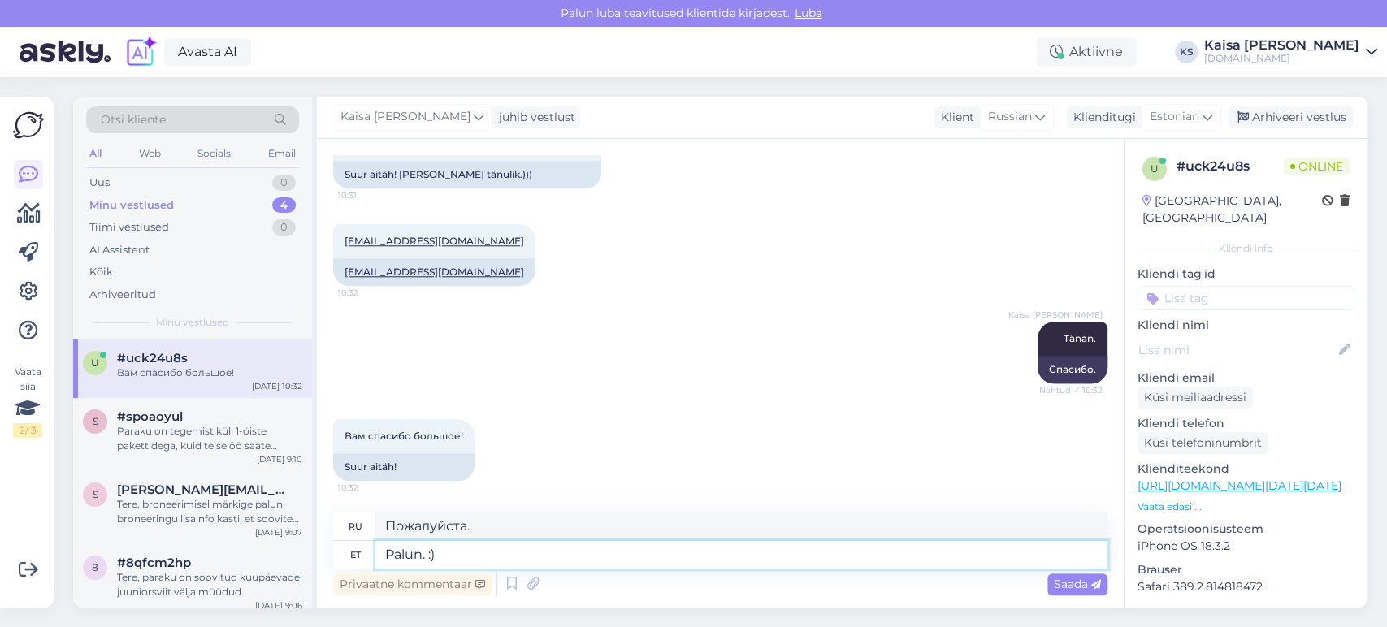
type textarea "Пожалуйста. :)"
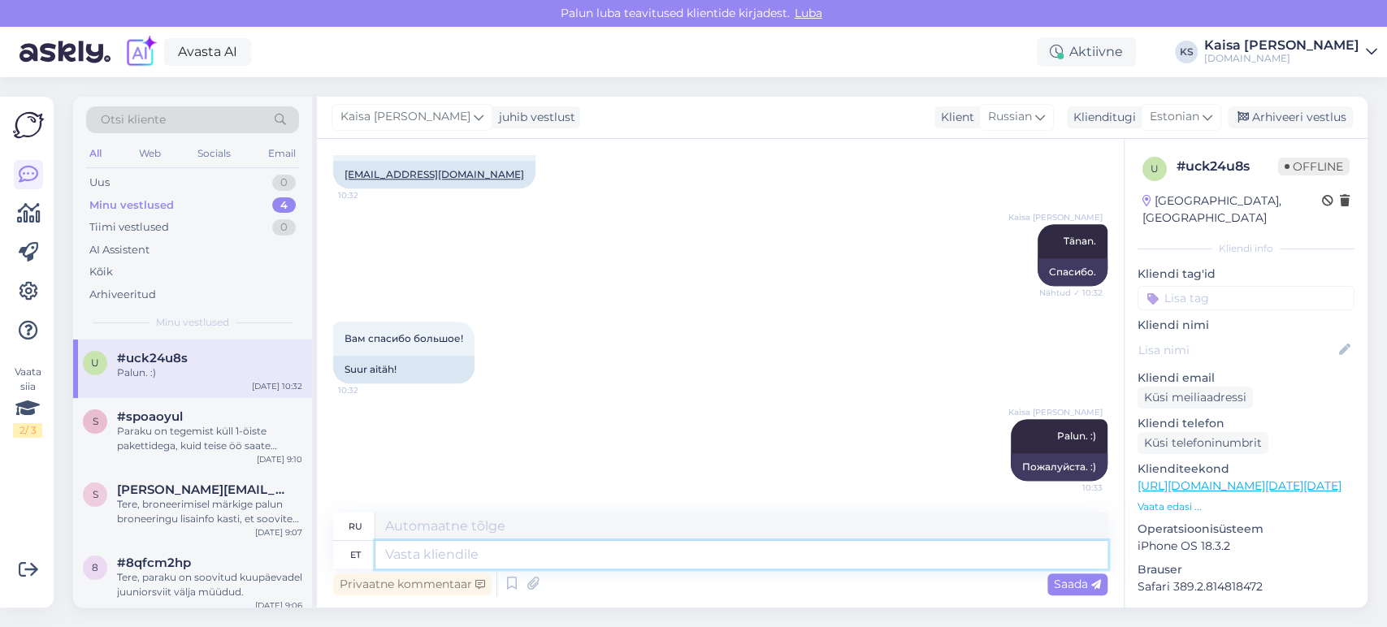
scroll to position [1082, 0]
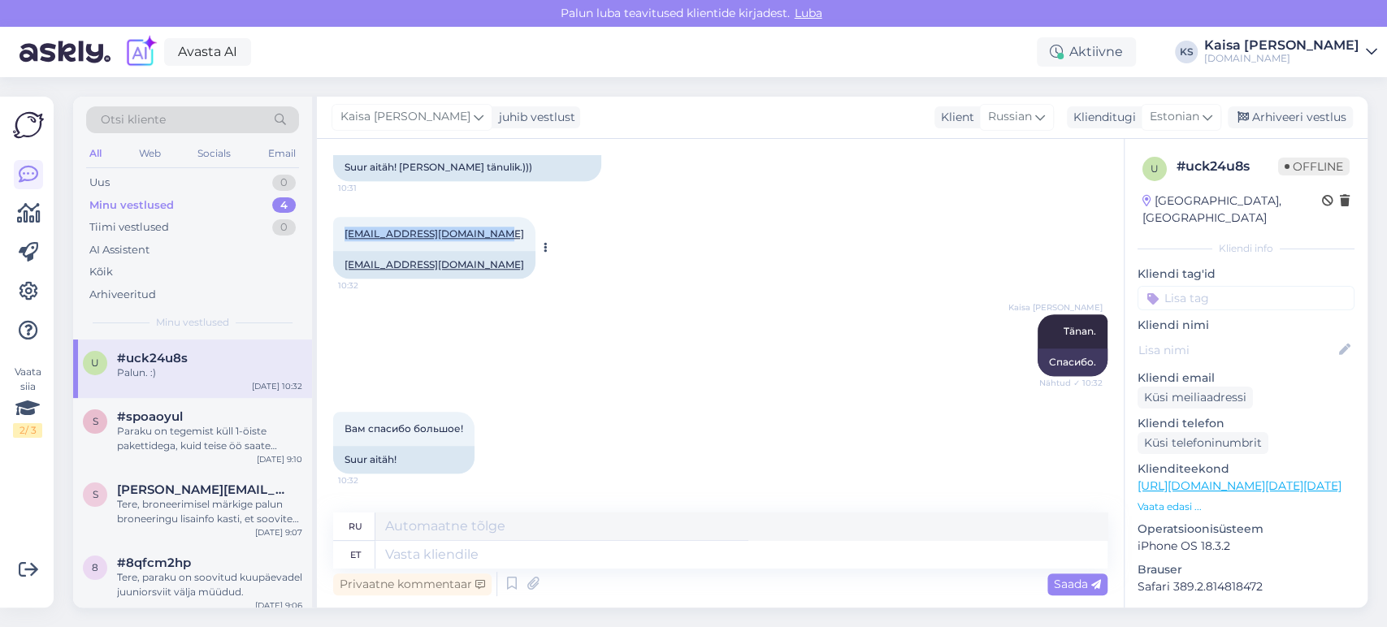
drag, startPoint x: 490, startPoint y: 232, endPoint x: 346, endPoint y: 232, distance: 143.8
click at [346, 232] on div "[EMAIL_ADDRESS][DOMAIN_NAME] 10:32" at bounding box center [434, 234] width 202 height 34
copy link "[EMAIL_ADDRESS][DOMAIN_NAME]"
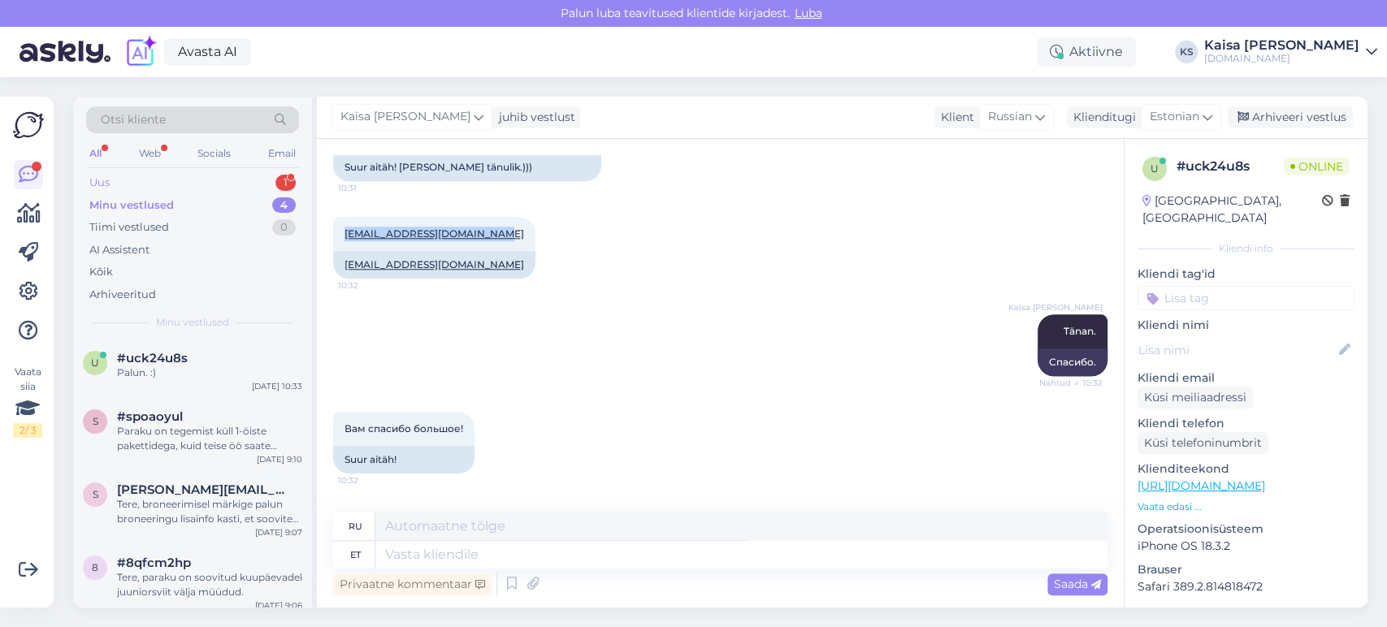
click at [262, 180] on div "Uus 1" at bounding box center [192, 182] width 213 height 23
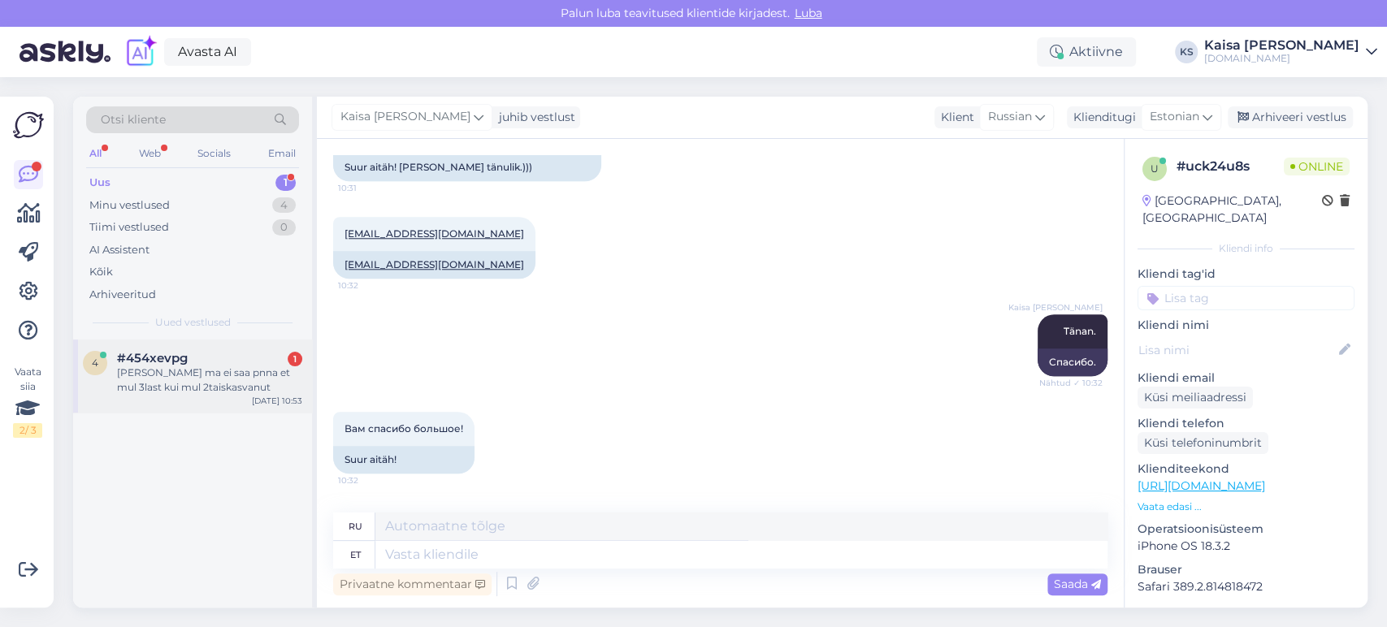
click at [208, 367] on div "[PERSON_NAME] ma ei saa pnna et mul 3last kui mul 2taiskasvanut" at bounding box center [209, 380] width 185 height 29
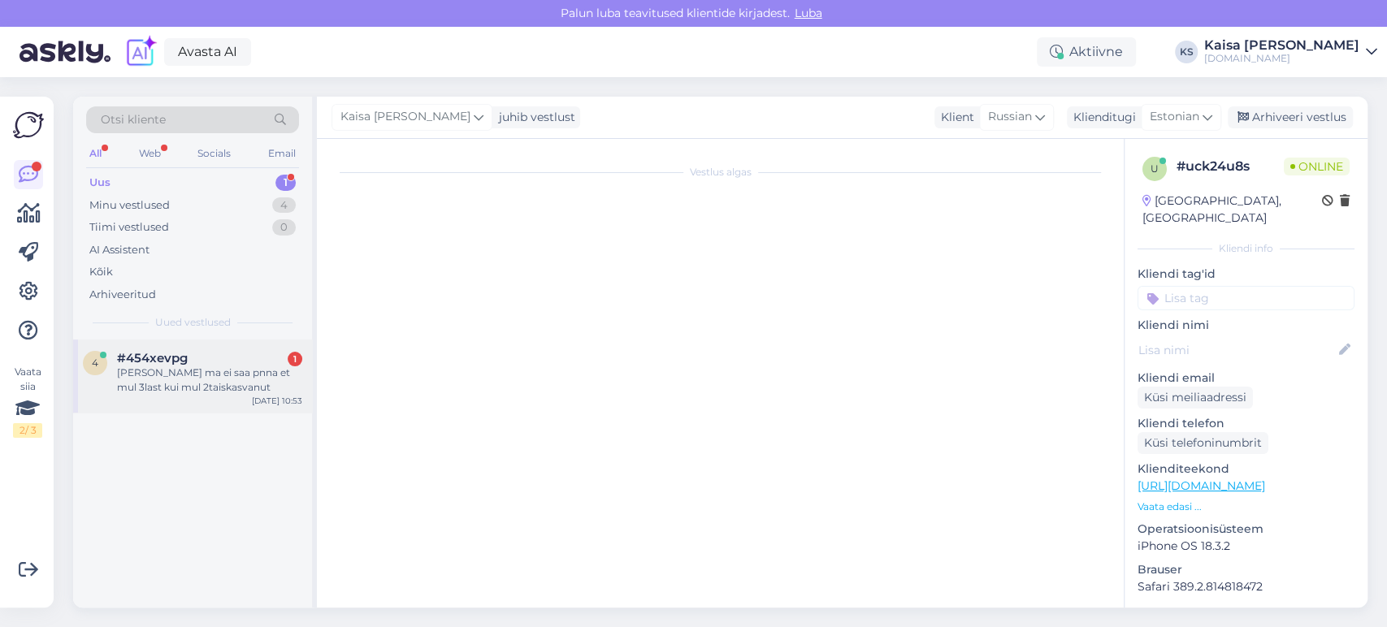
scroll to position [33, 0]
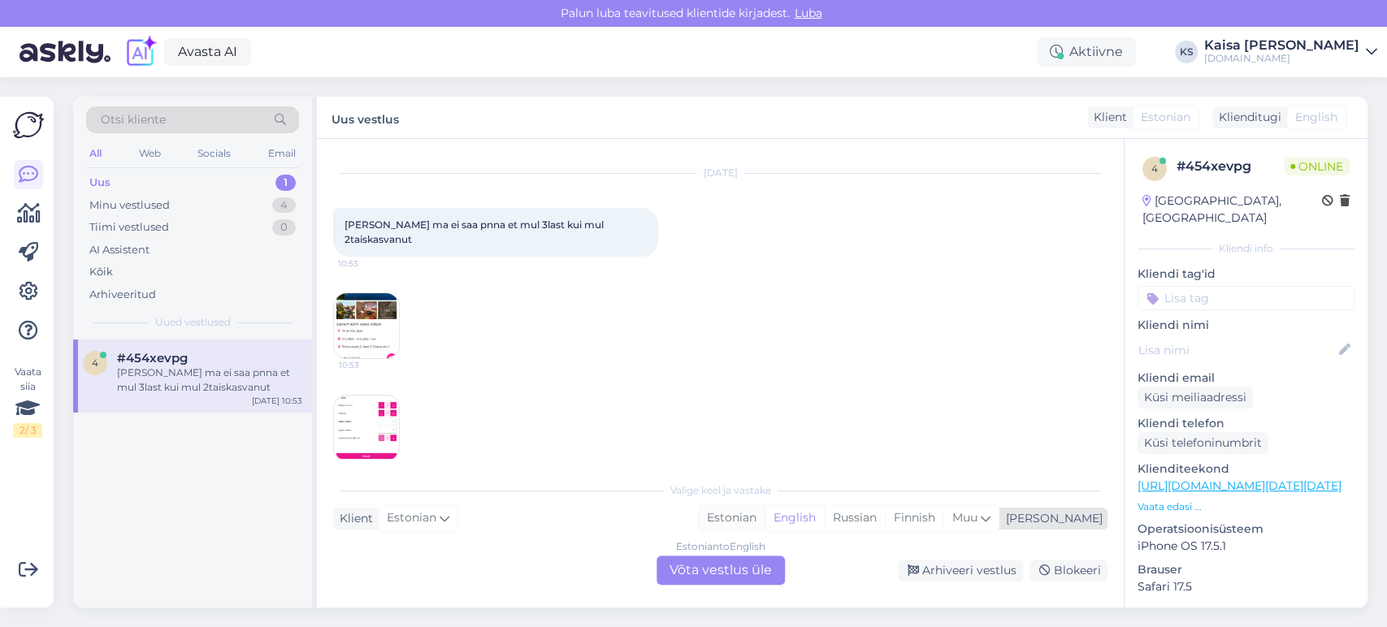
click at [765, 521] on div "Estonian" at bounding box center [732, 518] width 66 height 24
click at [764, 566] on div "Estonian to Estonian Võta vestlus üle" at bounding box center [721, 570] width 128 height 29
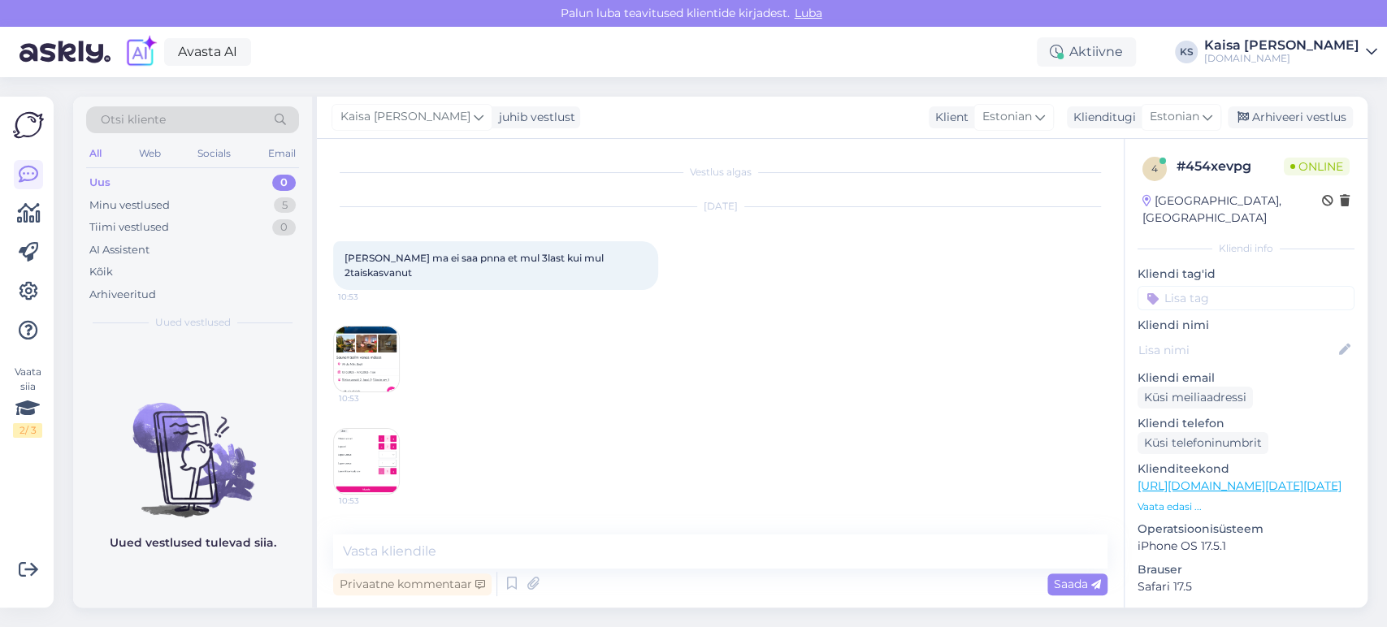
click at [369, 336] on img at bounding box center [366, 359] width 65 height 65
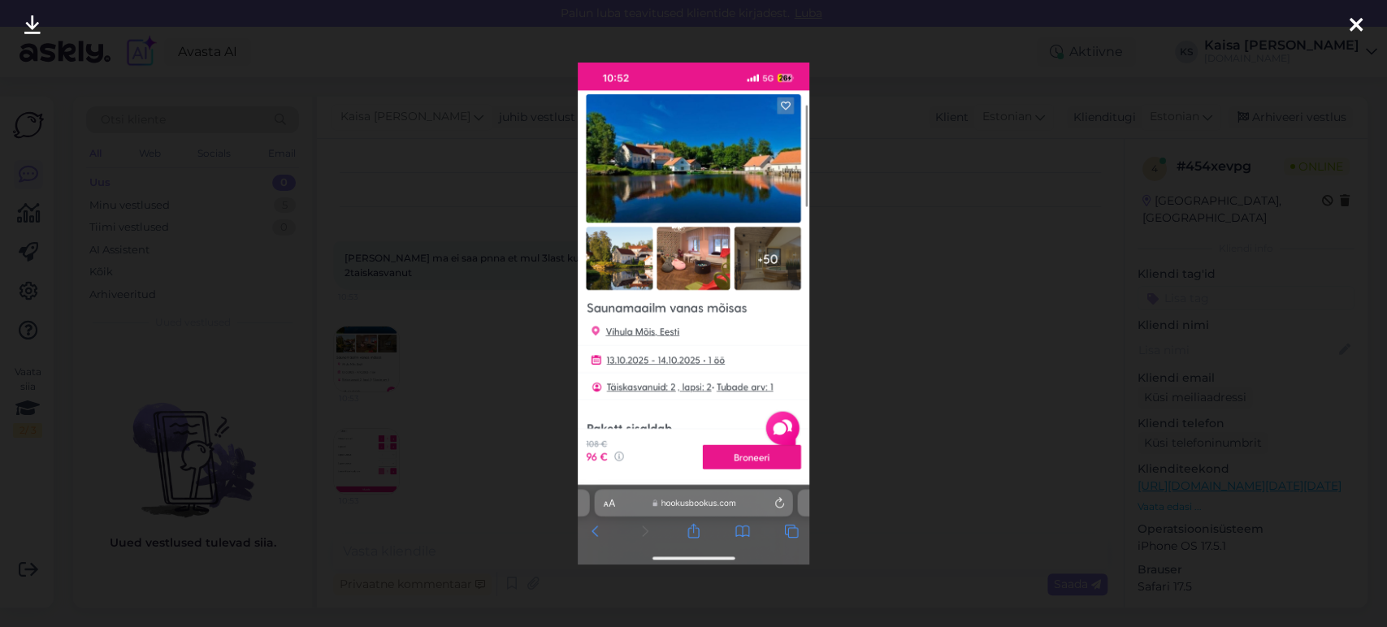
click at [537, 397] on div at bounding box center [693, 313] width 1387 height 627
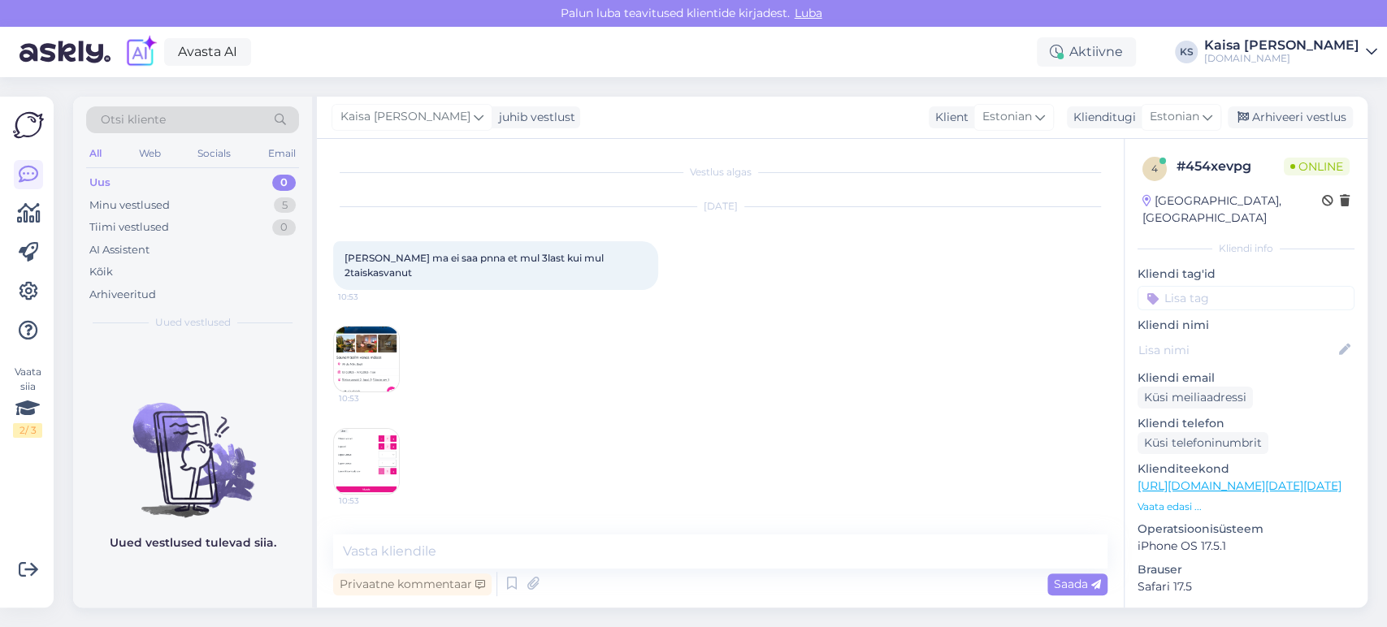
click at [400, 428] on div "[DATE] [PERSON_NAME] ma ei saa pnna et mul 3last kui mul 2taiskasvanut 10:53 10…" at bounding box center [720, 350] width 774 height 323
click at [366, 449] on img at bounding box center [366, 461] width 65 height 65
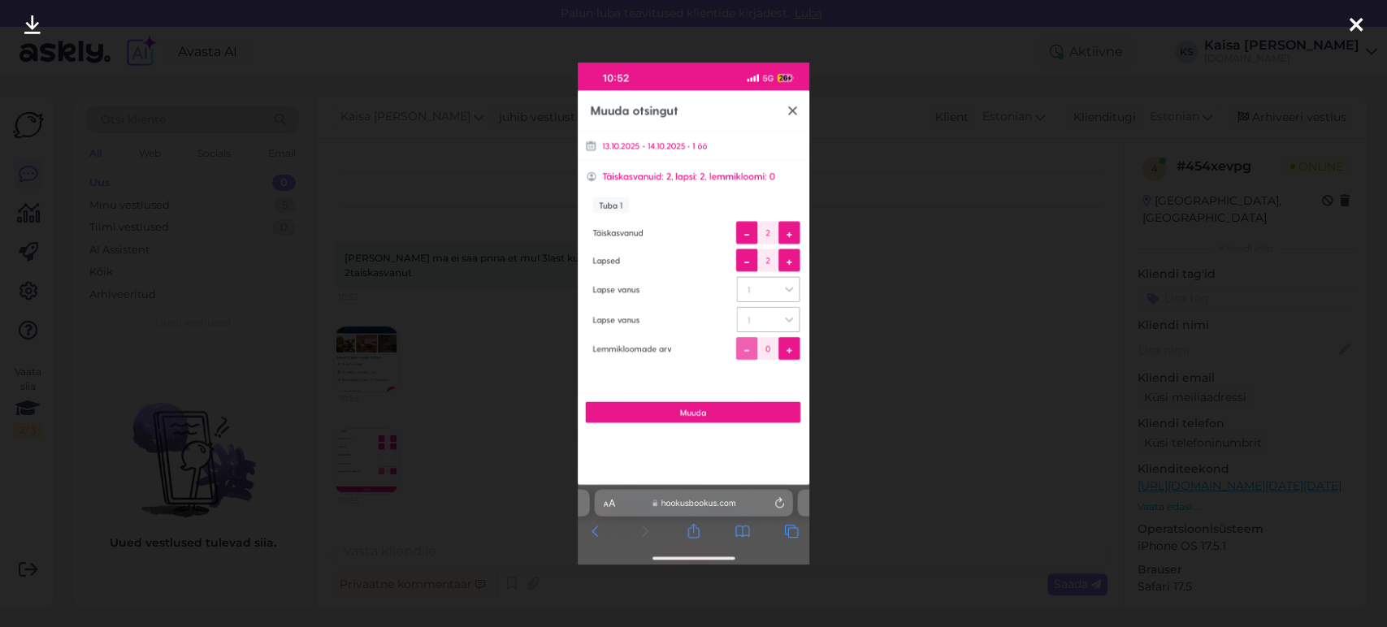
click at [870, 332] on div at bounding box center [693, 313] width 1387 height 627
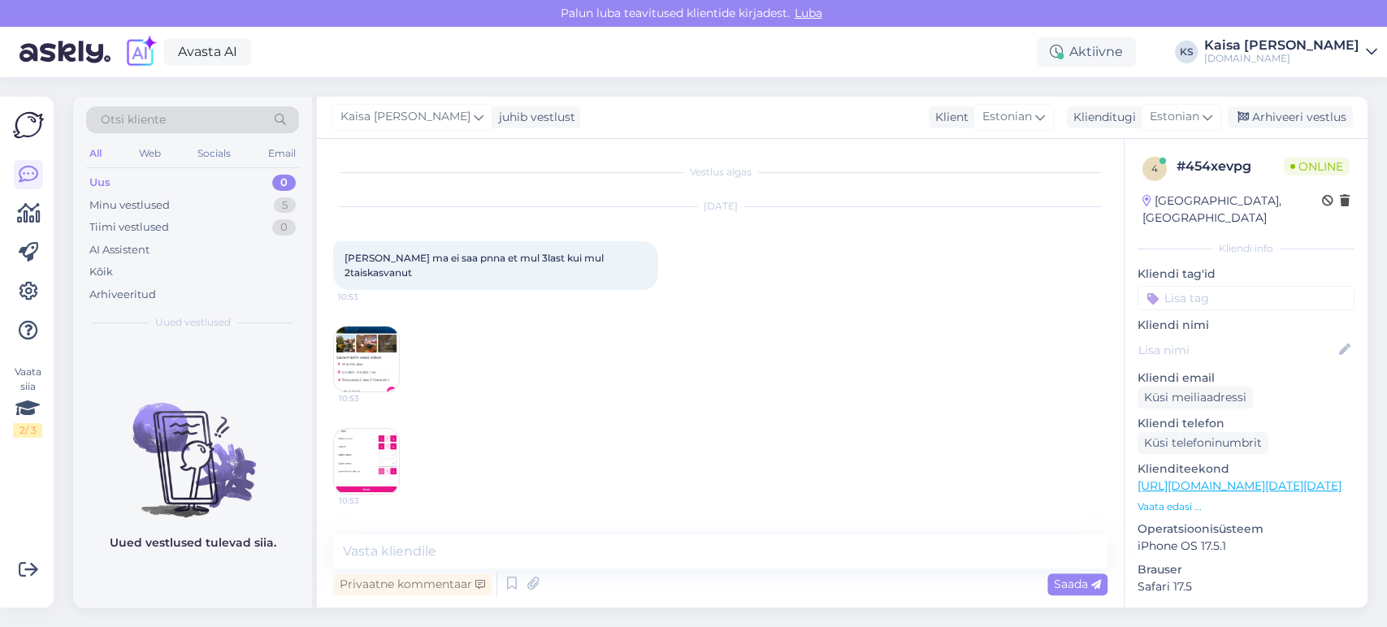
click at [1173, 500] on p "Vaata edasi ..." at bounding box center [1246, 507] width 217 height 15
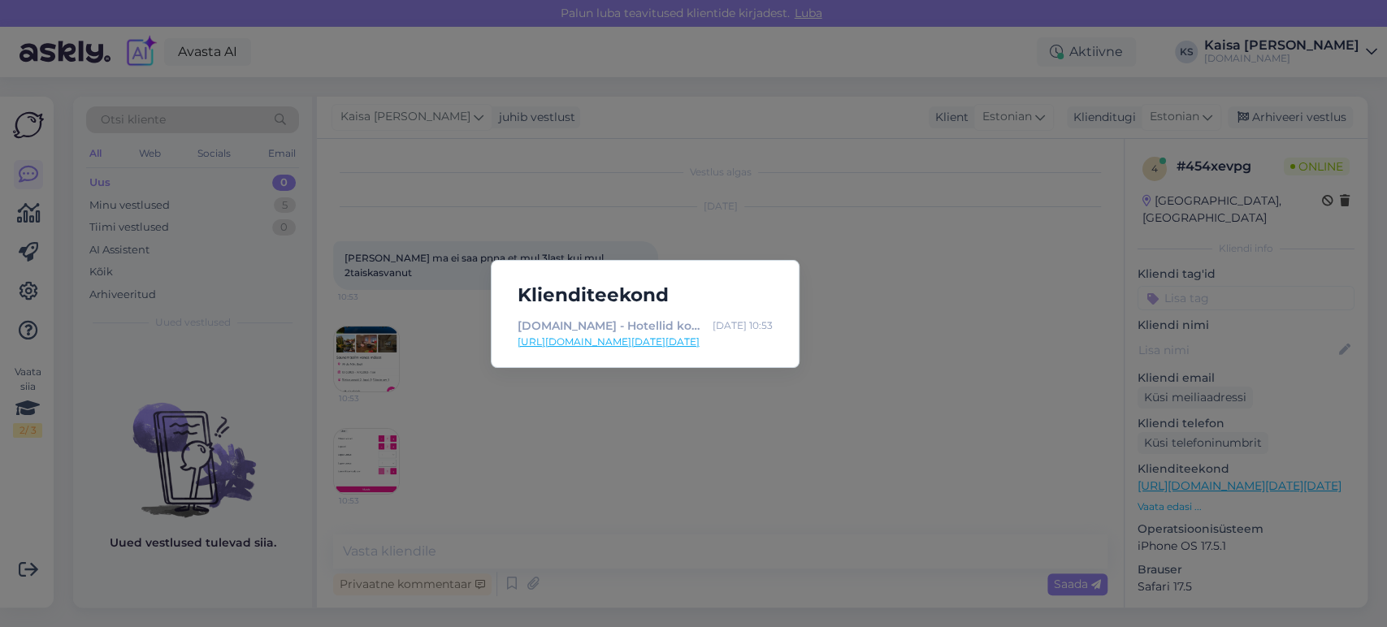
click at [752, 345] on link "[URL][DOMAIN_NAME][DATE][DATE]" at bounding box center [645, 342] width 255 height 15
click at [654, 548] on div "Klienditeekond [DOMAIN_NAME] - Hotellid koos võluvate lisavõimalustega [DATE] 1…" at bounding box center [693, 313] width 1387 height 627
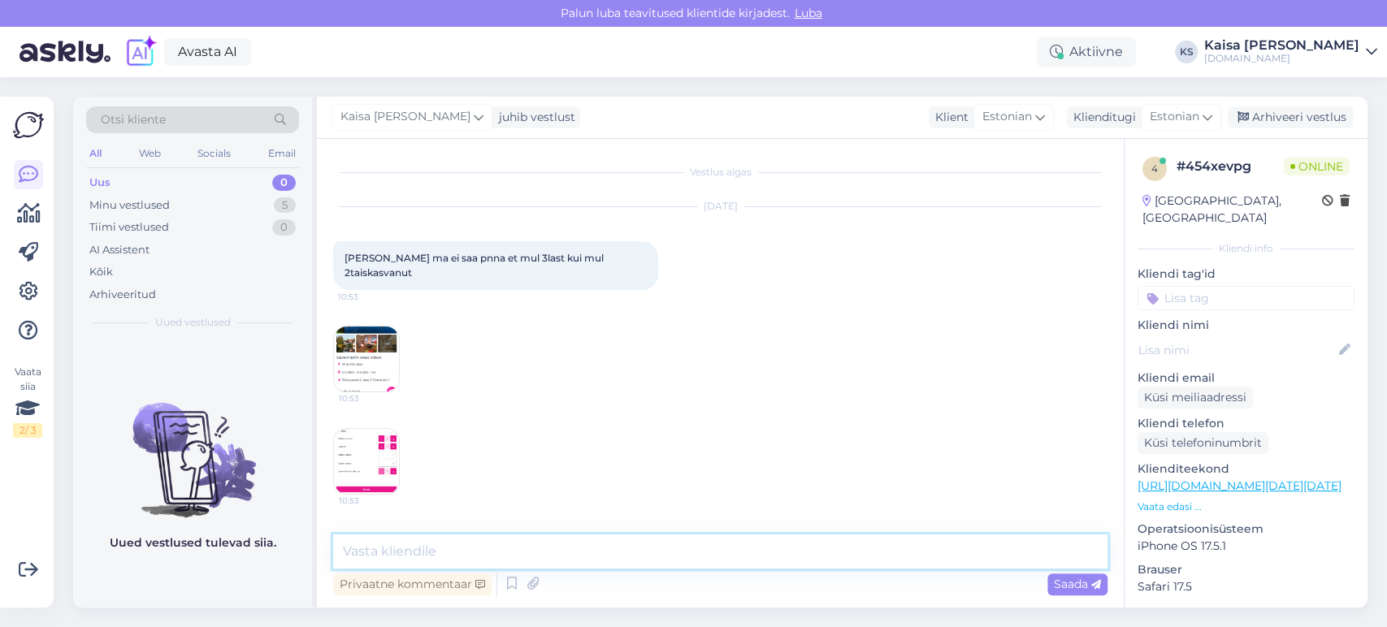
click at [651, 553] on textarea at bounding box center [720, 552] width 774 height 34
type textarea "Tere, mis vanuses lapsed on?"
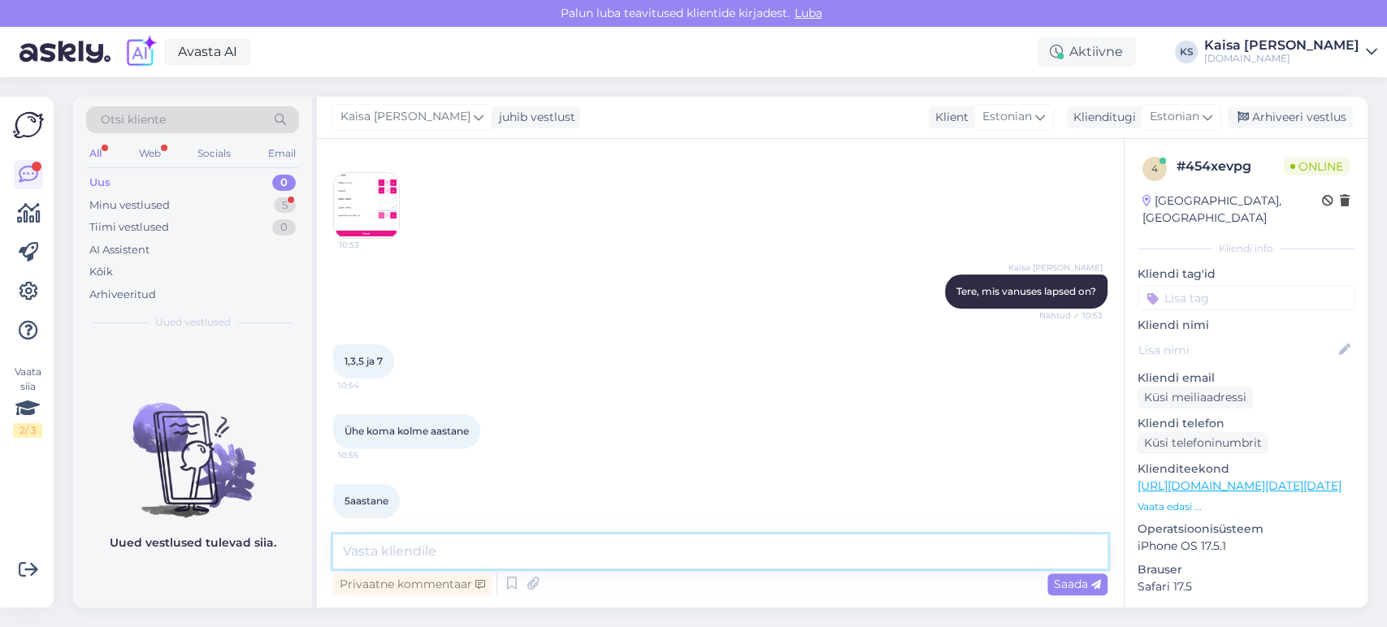
scroll to position [326, 0]
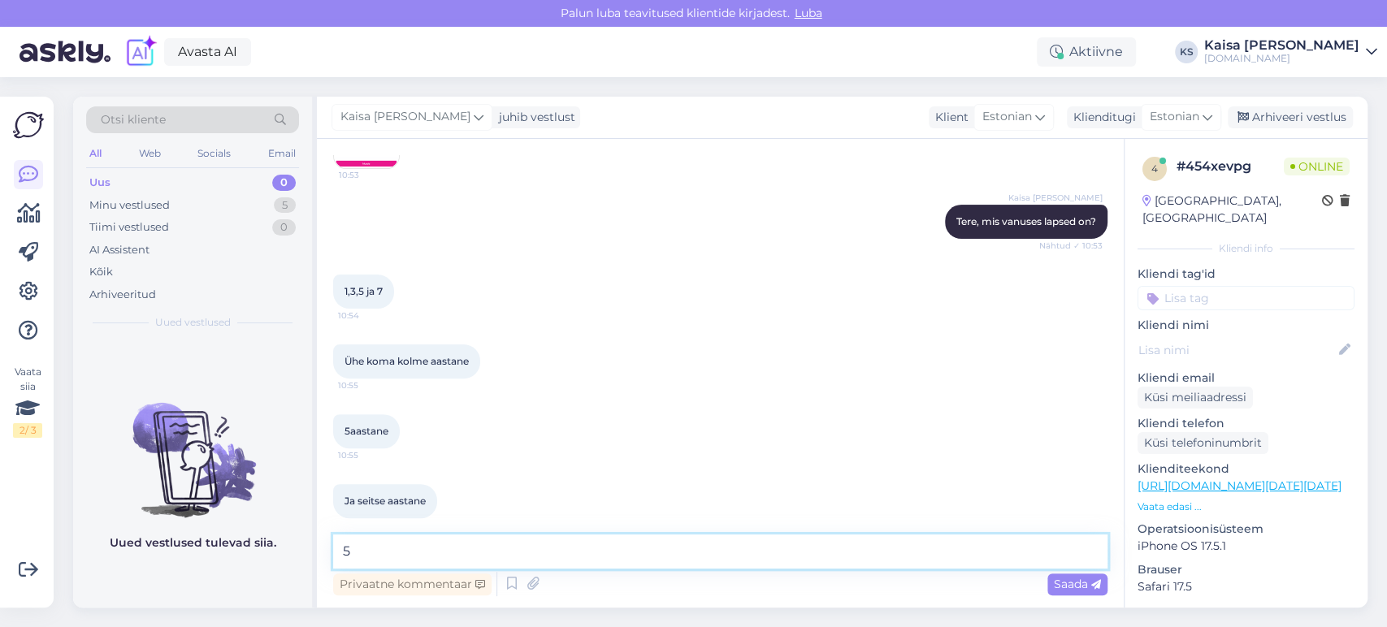
type textarea "5"
type textarea "P"
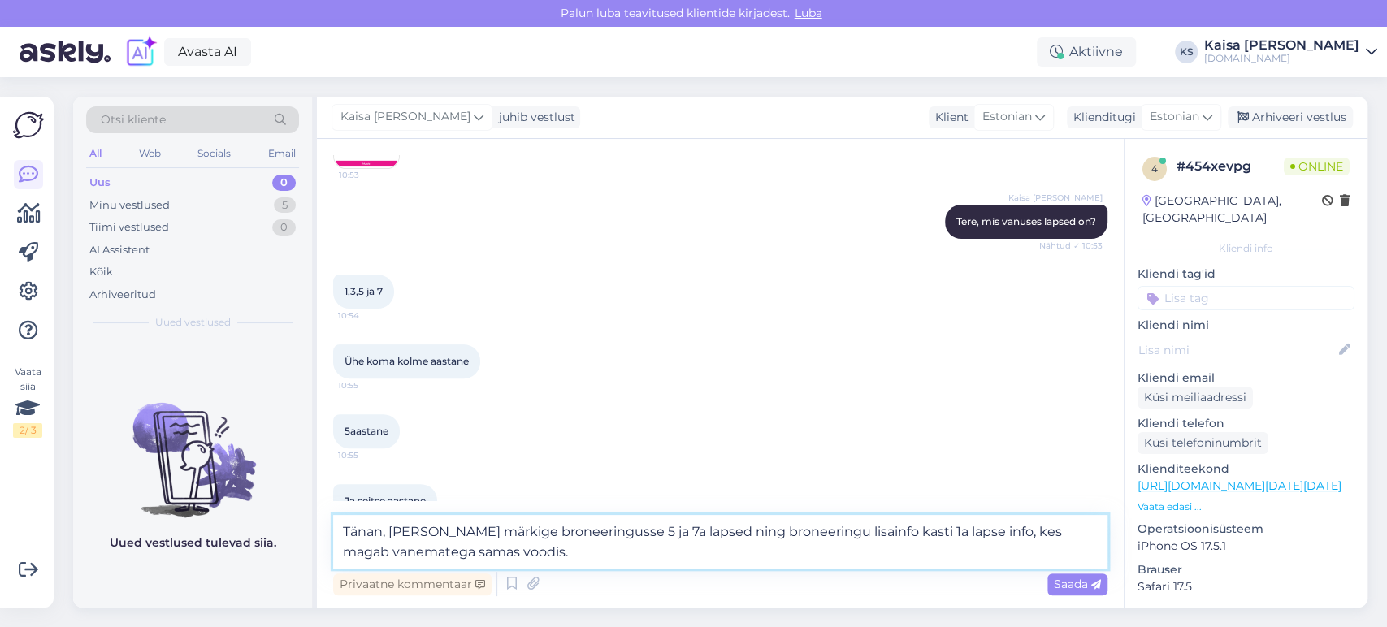
click at [600, 531] on textarea "Tänan, [PERSON_NAME] märkige broneeringusse 5 ja 7a lapsed ning broneeringu lis…" at bounding box center [720, 542] width 774 height 54
click at [1186, 85] on div "Otsi kliente All Web Socials Email Uus 0 Minu vestlused 5 Tiimi vestlused 0 AI …" at bounding box center [725, 352] width 1324 height 550
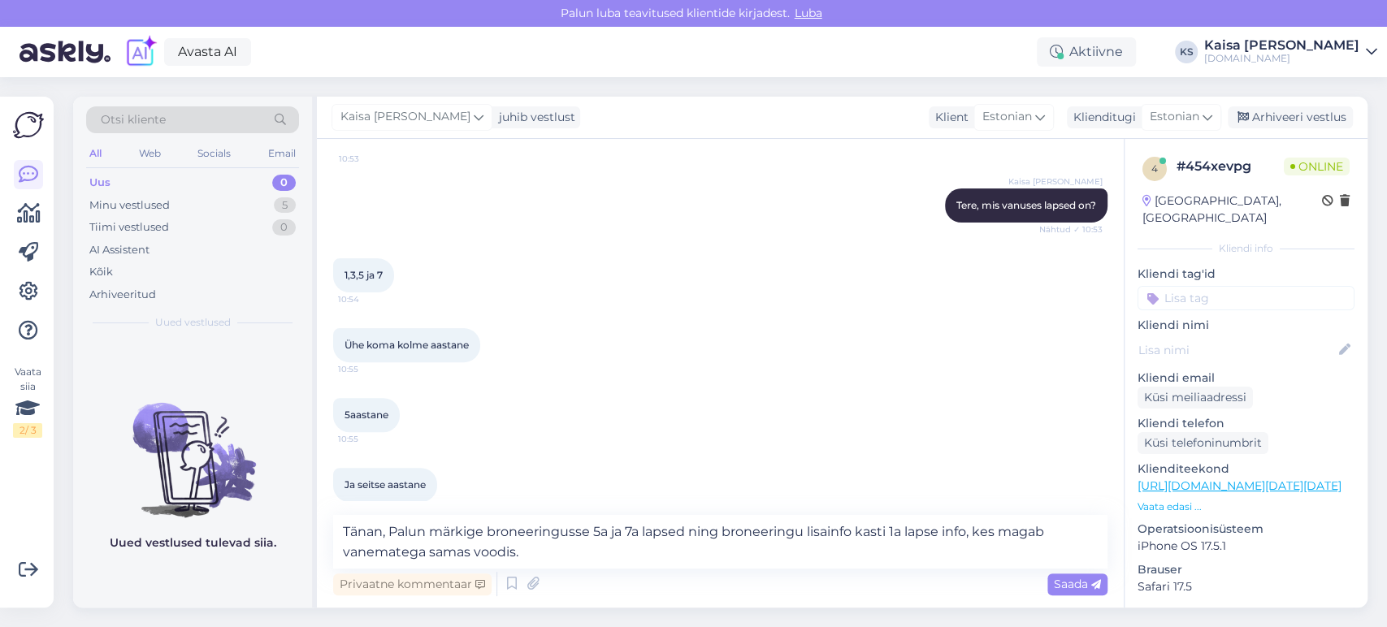
scroll to position [345, 0]
click at [694, 535] on textarea "Tänan, Palun märkige broneeringusse 5a ja 7a lapsed ning broneeringu lisainfo k…" at bounding box center [720, 542] width 774 height 54
click at [595, 535] on textarea "Tänan, Palun märkige broneeringusse 5a ja 7a lapsed ning broneeringu lisainfo k…" at bounding box center [720, 542] width 774 height 54
click at [663, 552] on textarea "Tänan, Palun märkige broneeringusse külaliste alla 5a ja 7a lapsed ning broneer…" at bounding box center [720, 542] width 774 height 54
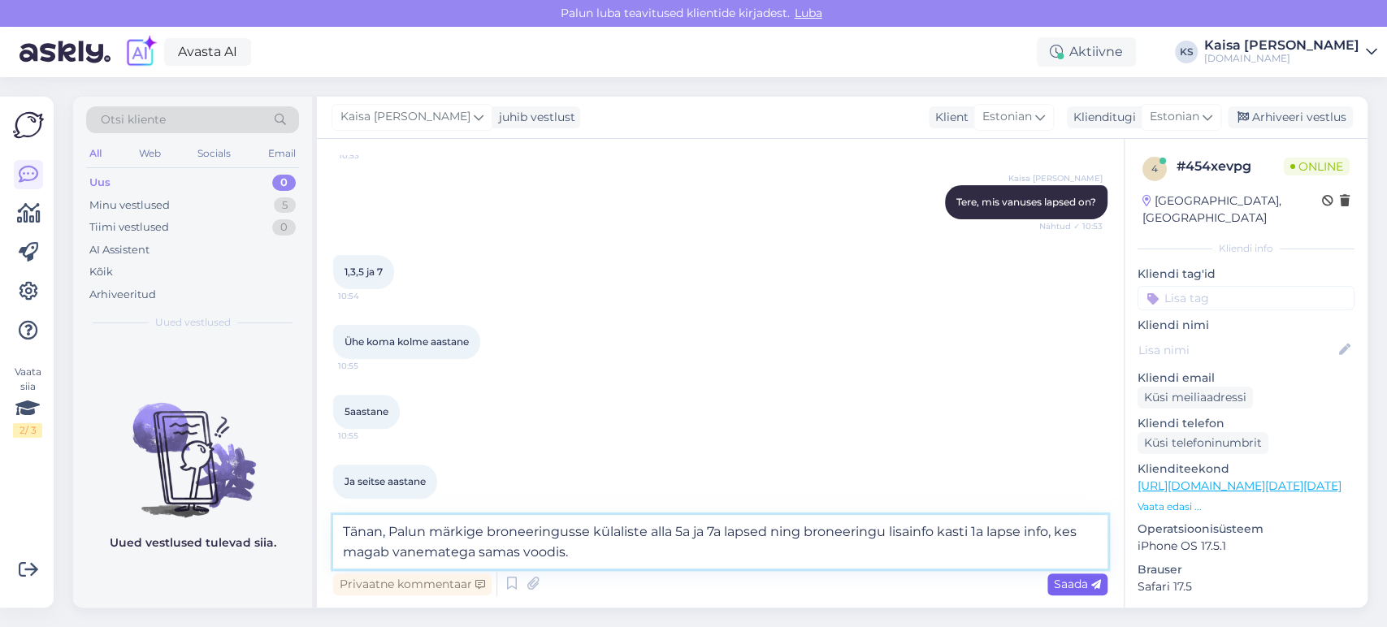
type textarea "Tänan, Palun märkige broneeringusse külaliste alla 5a ja 7a lapsed ning broneer…"
click at [1062, 583] on span "Saada" at bounding box center [1077, 584] width 47 height 15
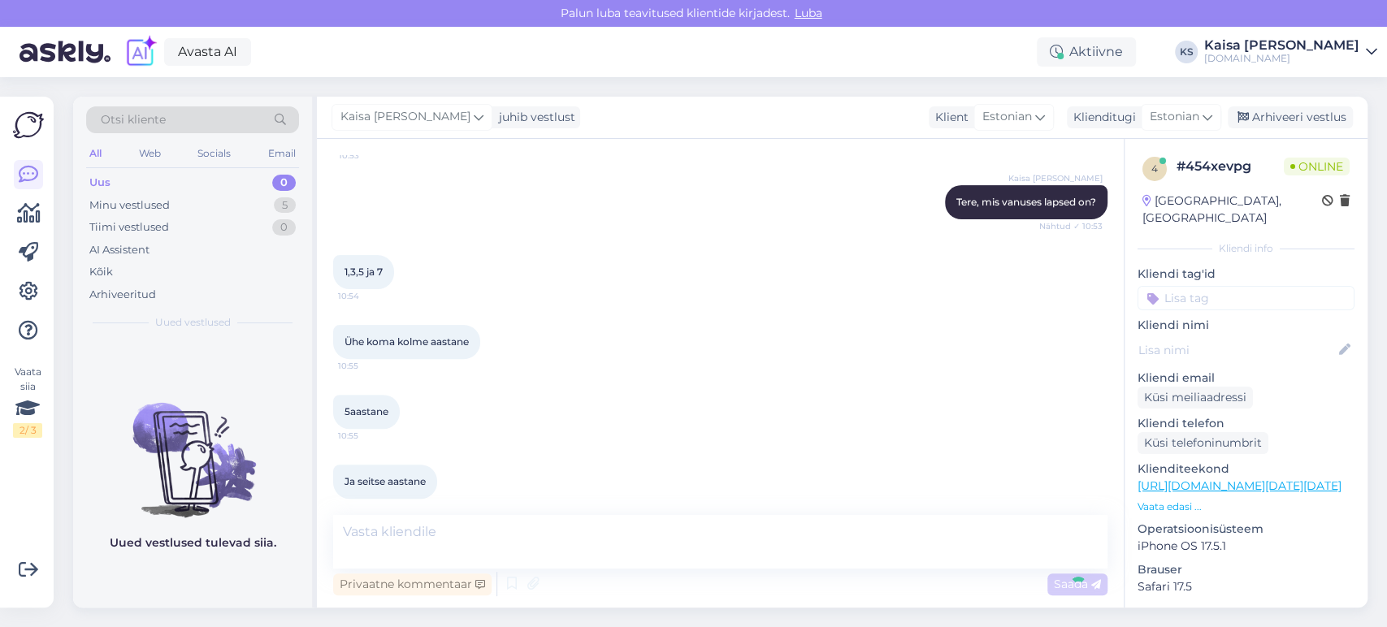
scroll to position [425, 0]
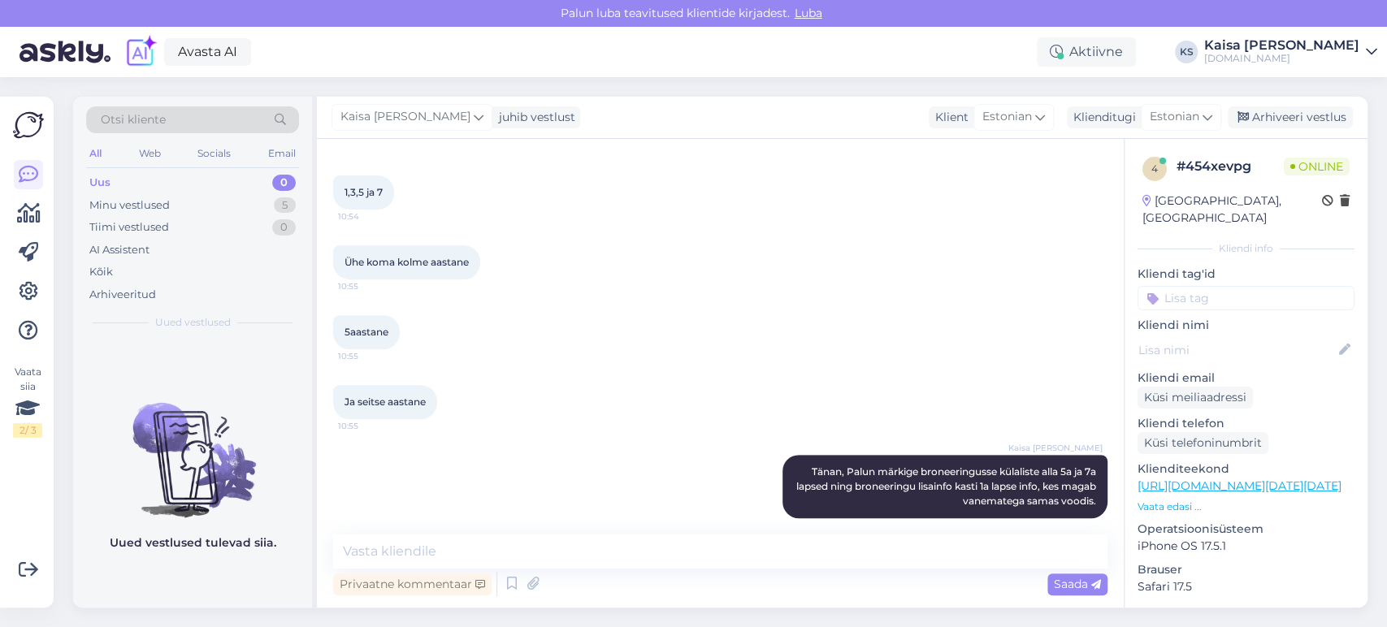
click at [768, 238] on div "Ühe koma kolme aastane 10:55" at bounding box center [720, 263] width 774 height 70
click at [682, 267] on div "Ühe koma kolme aastane 10:55" at bounding box center [720, 263] width 774 height 70
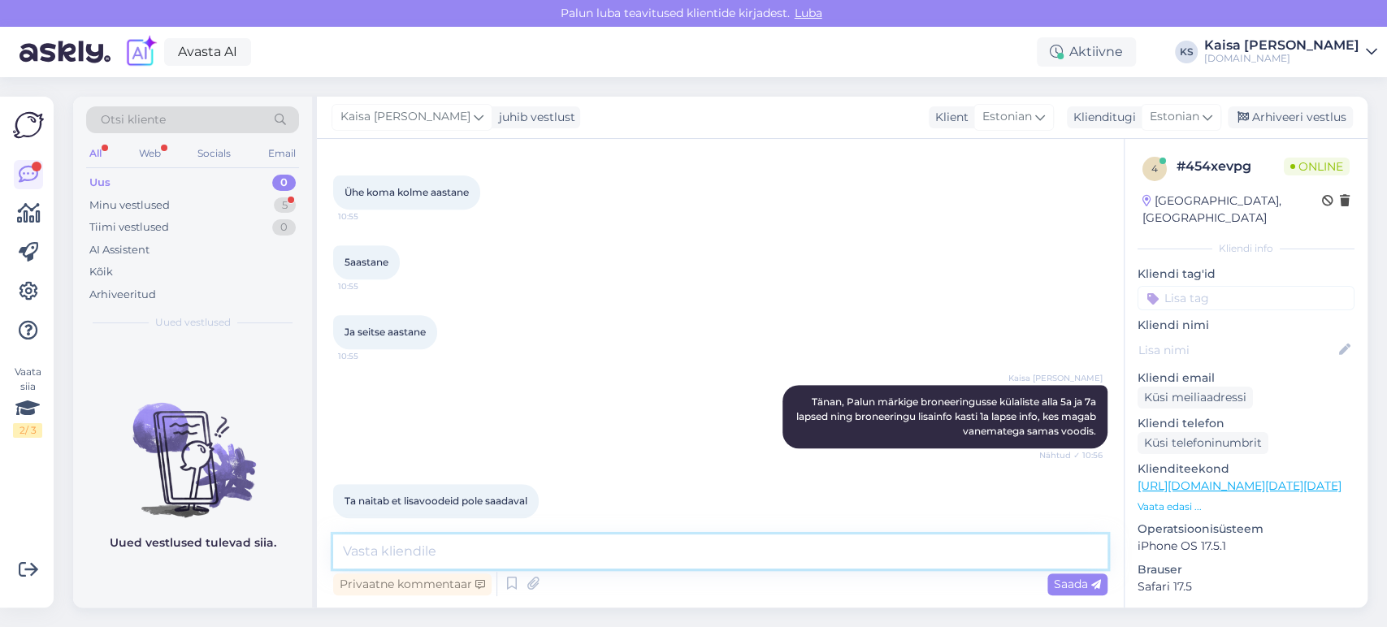
click at [591, 545] on textarea at bounding box center [720, 552] width 774 height 34
type textarea "Mis kuupäevaks soovite puhkama minna?"
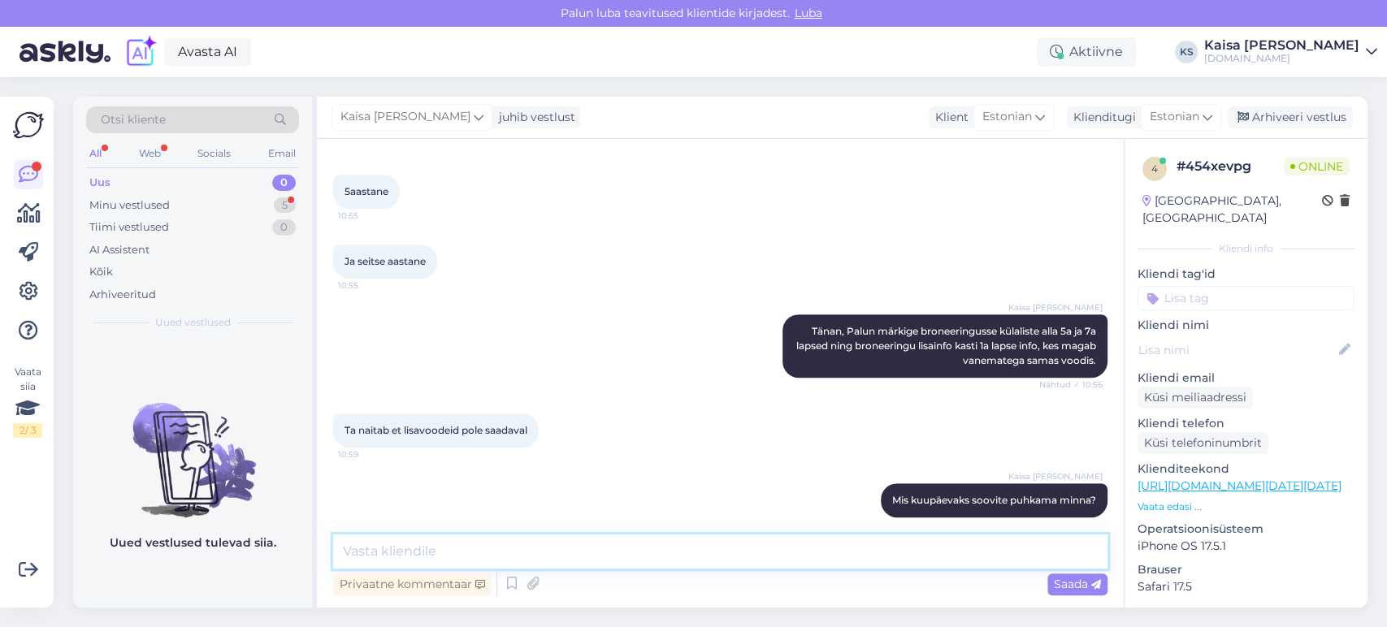
scroll to position [635, 0]
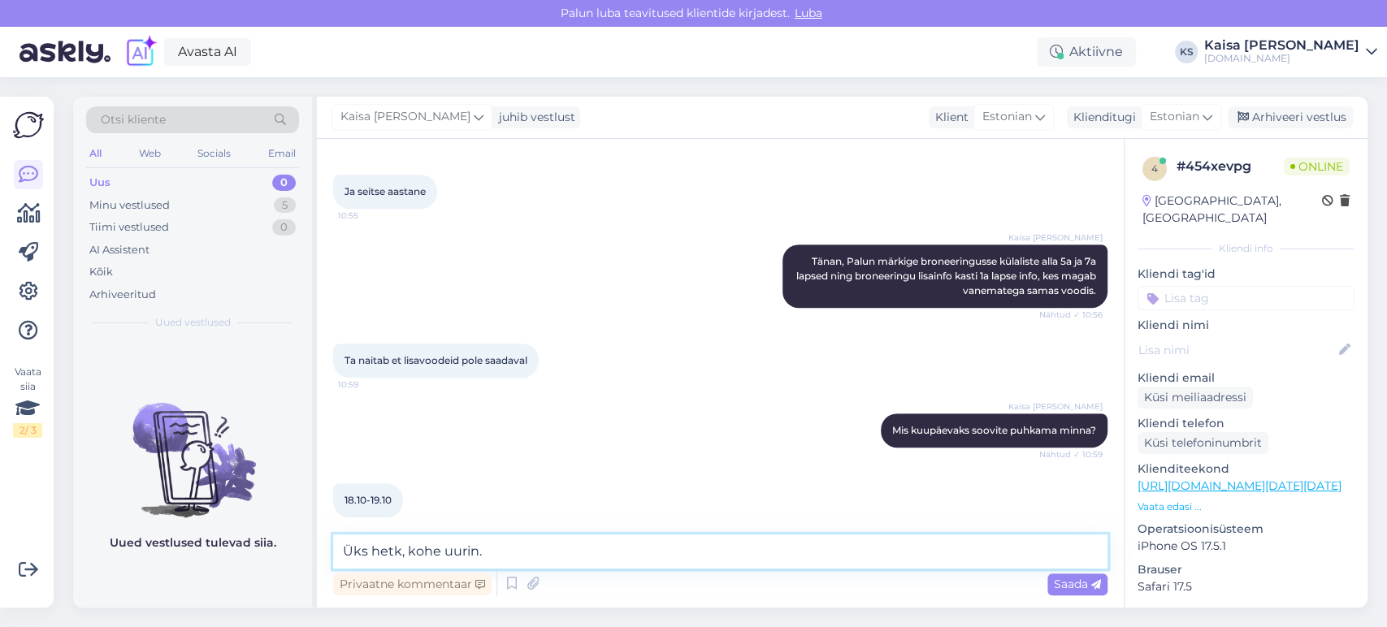
type textarea "Üks hetk, kohe uurin."
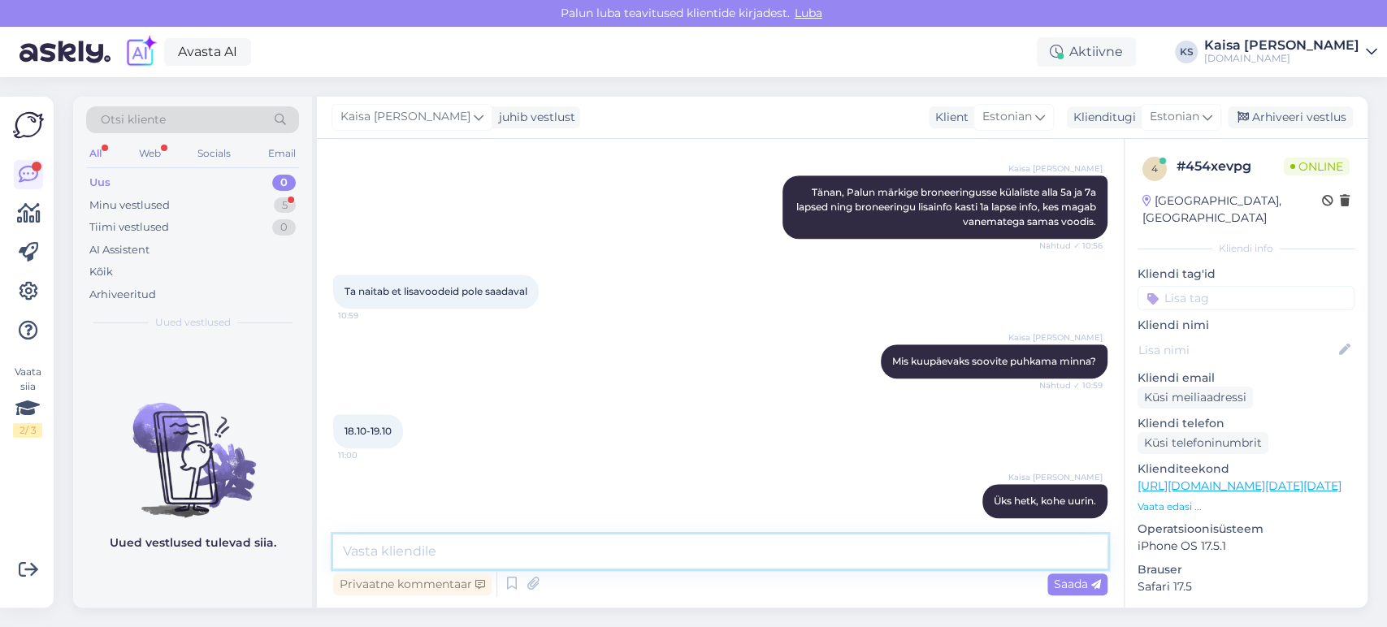
scroll to position [774, 0]
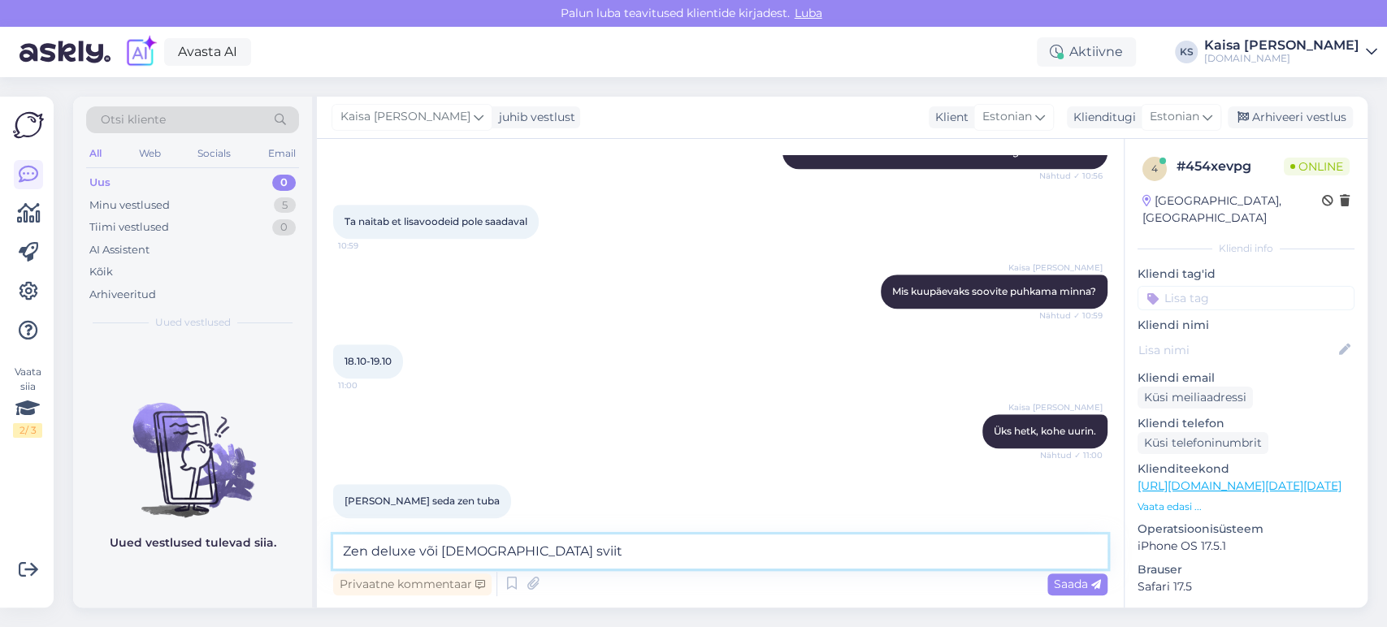
type textarea "[DEMOGRAPHIC_DATA] deluxe või [DEMOGRAPHIC_DATA] sviit?"
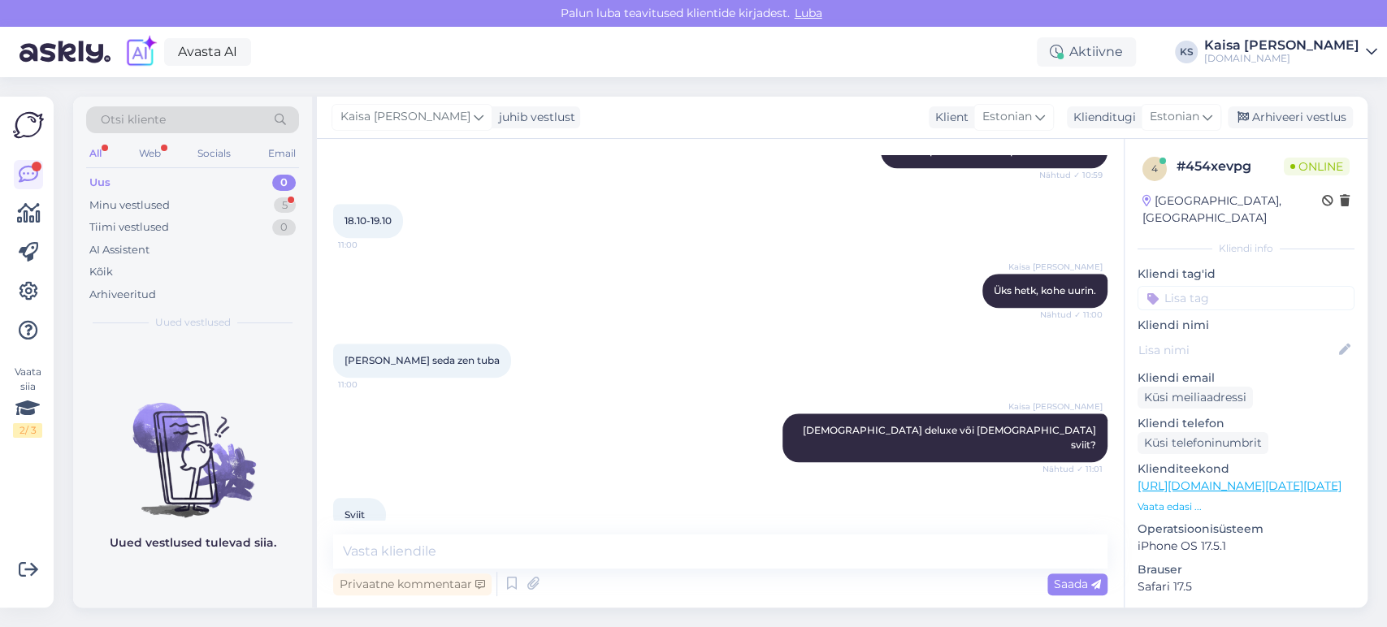
scroll to position [1086, 0]
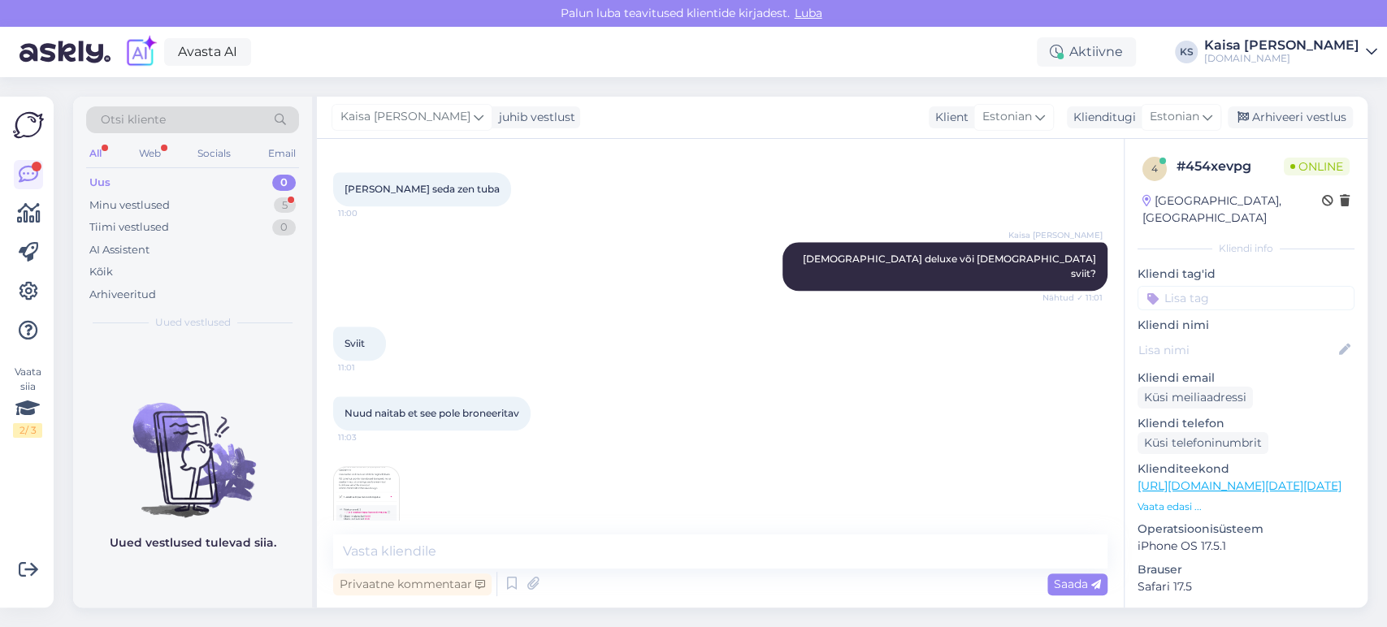
click at [379, 470] on img at bounding box center [366, 499] width 65 height 65
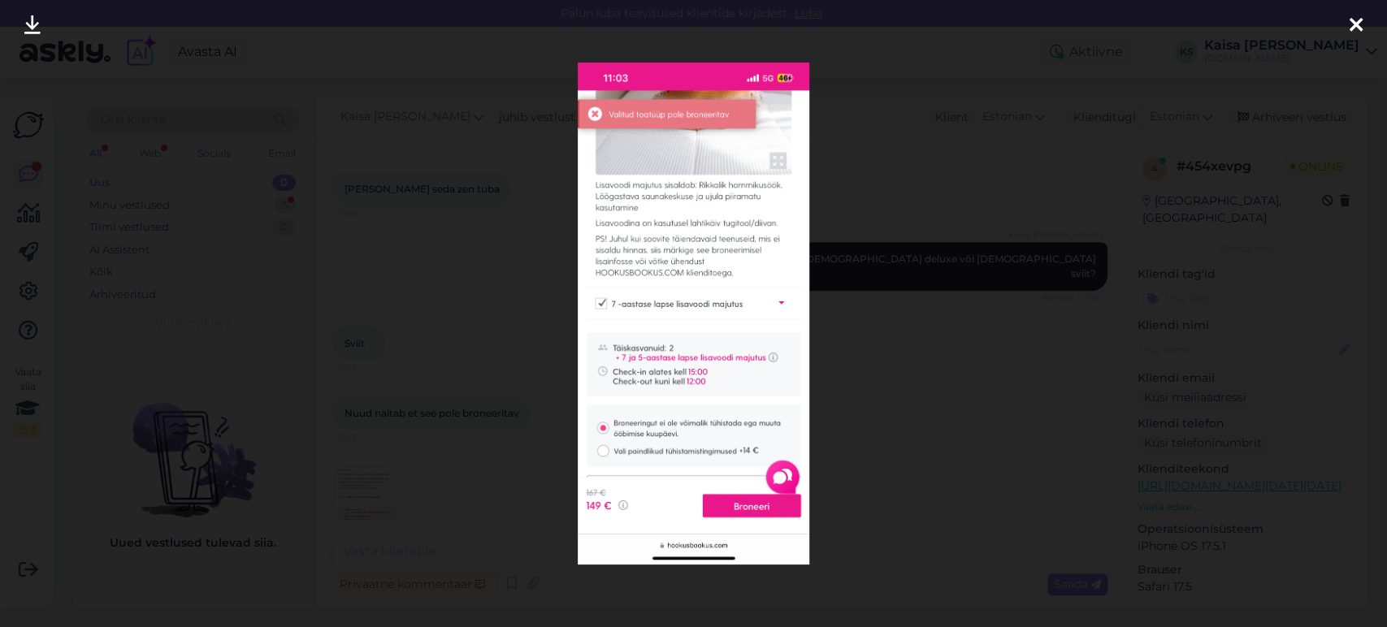
click at [551, 258] on div at bounding box center [693, 313] width 1387 height 627
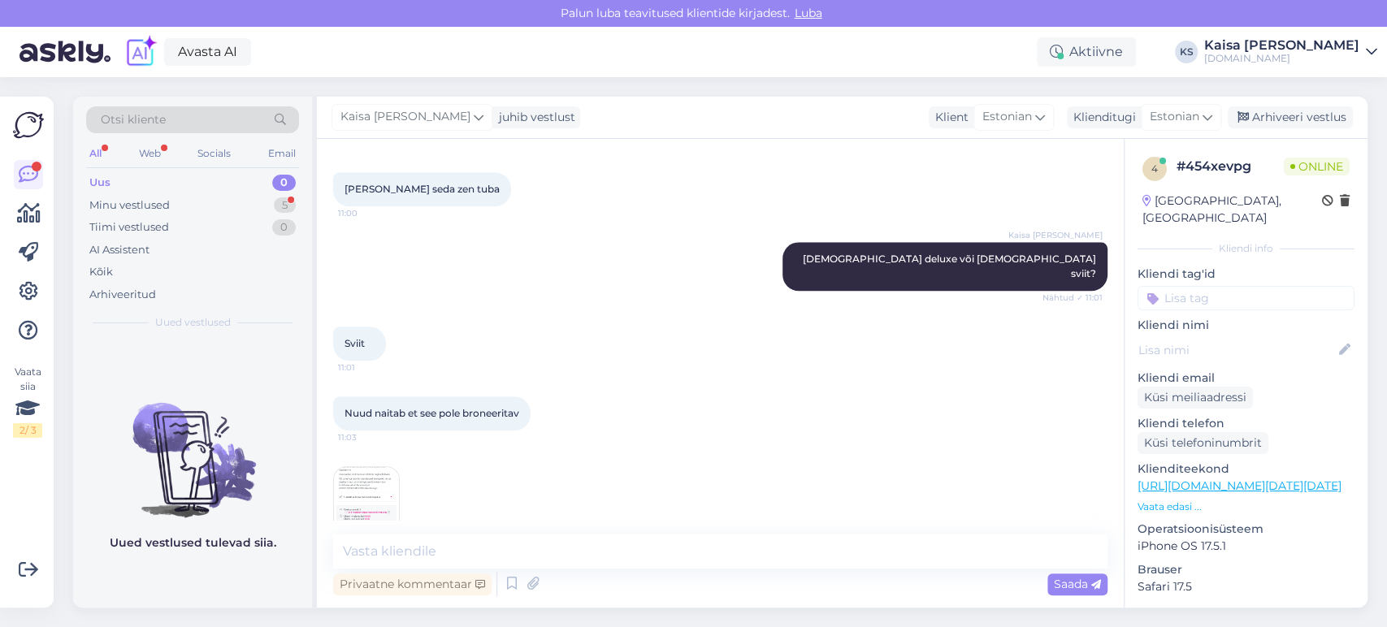
click at [567, 265] on div "Kaisa [PERSON_NAME] Zen deluxe või [DEMOGRAPHIC_DATA] sviit? Nähtud ✓ 11:01" at bounding box center [720, 266] width 774 height 85
click at [748, 549] on textarea at bounding box center [720, 552] width 774 height 34
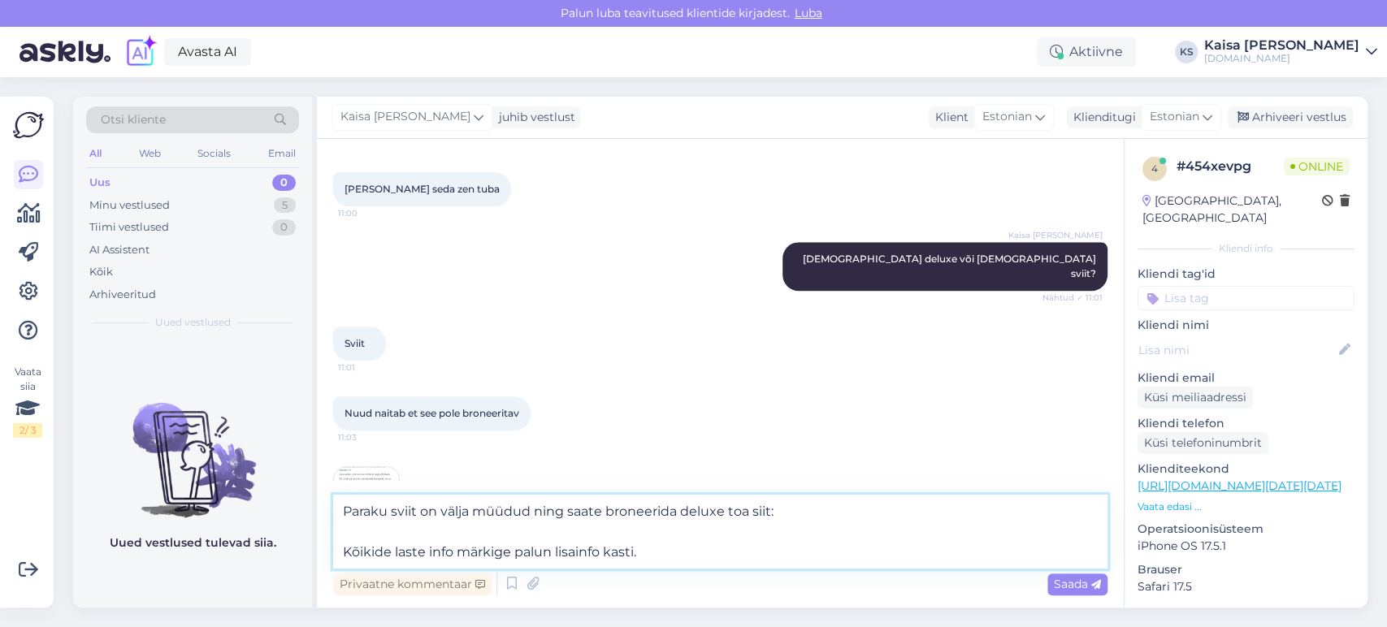
click at [834, 510] on textarea "Paraku sviit on välja müüdud ning saate broneerida deluxe toa siit: Kõikide las…" at bounding box center [720, 532] width 774 height 74
paste textarea "[URL][DOMAIN_NAME][DATE][DATE]"
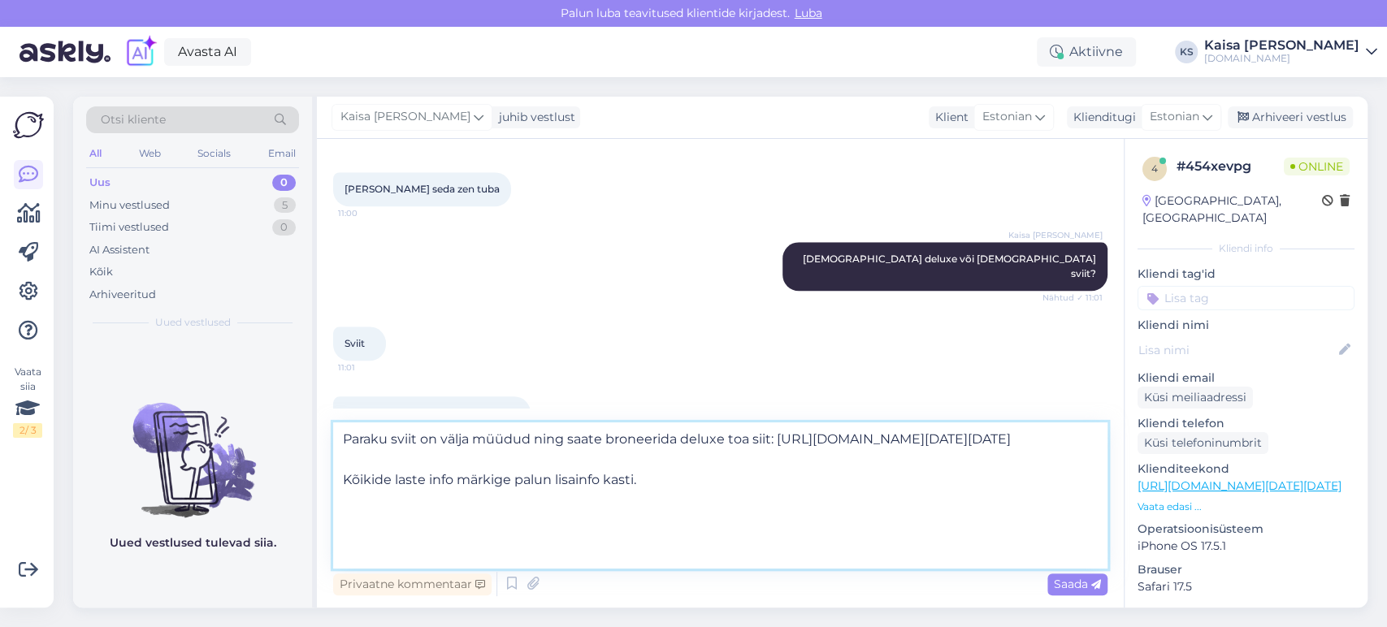
scroll to position [28, 0]
click at [677, 551] on textarea "Paraku sviit on välja müüdud ning saate broneerida deluxe toa siit: [URL][DOMAI…" at bounding box center [720, 496] width 774 height 146
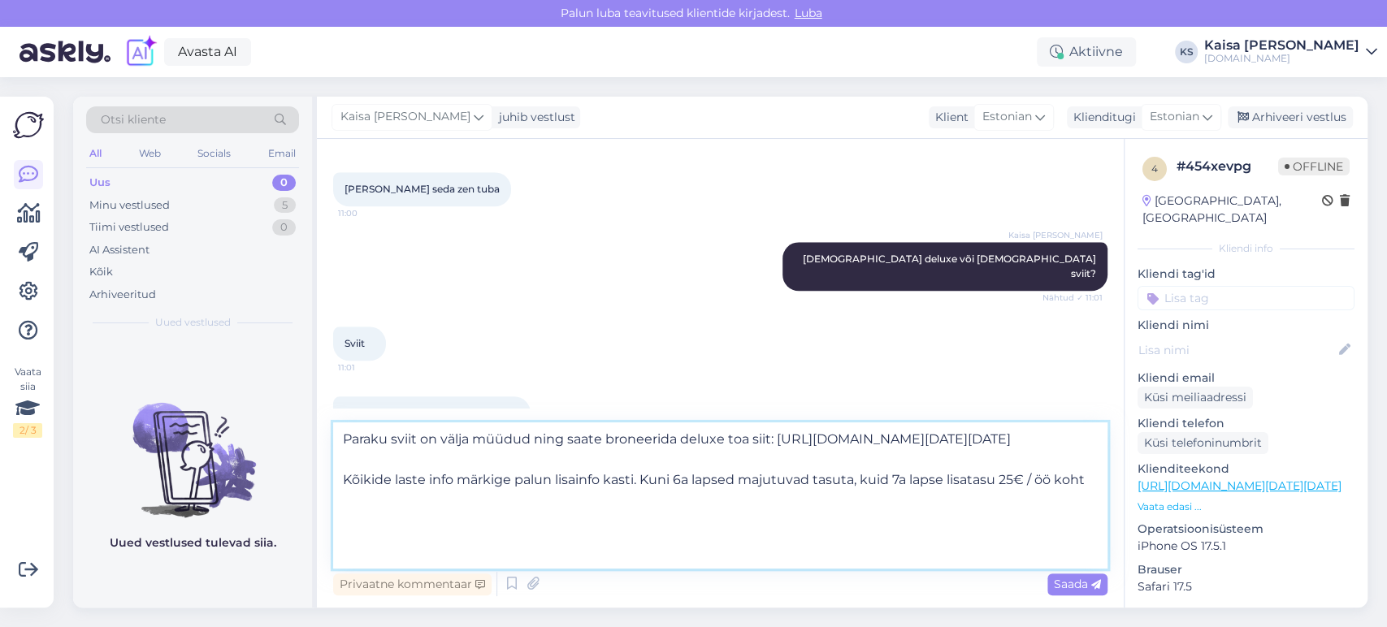
scroll to position [41, 0]
click at [457, 539] on textarea "Paraku sviit on välja müüdud ning saate broneerida deluxe toa siit: [URL][DOMAI…" at bounding box center [720, 496] width 774 height 146
click at [736, 538] on textarea "Paraku sviit on välja müüdud ning saate broneerida deluxe toa siit: [URL][DOMAI…" at bounding box center [720, 496] width 774 height 146
type textarea "Paraku sviit on välja müüdud ning saate broneerida deluxe toa siit: [URL][DOMAI…"
click at [1083, 581] on span "Saada" at bounding box center [1077, 584] width 47 height 15
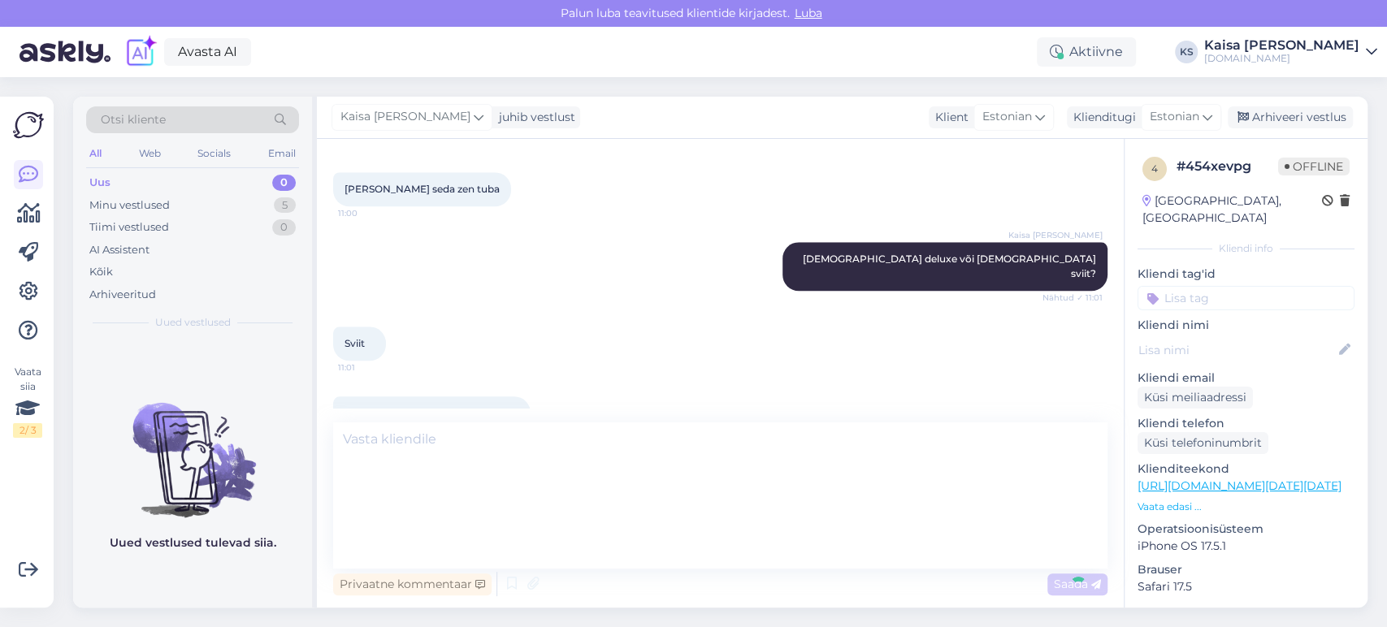
scroll to position [0, 0]
